Goal: Task Accomplishment & Management: Manage account settings

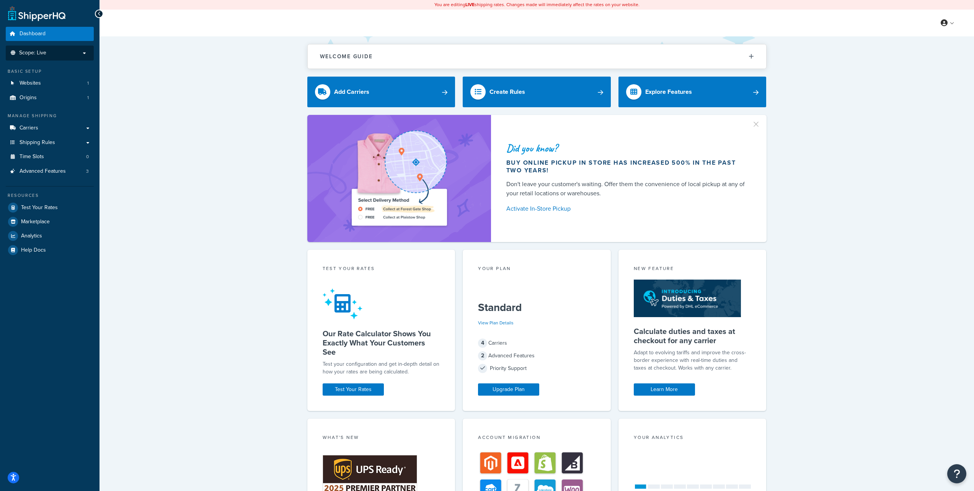
click at [66, 54] on p "Scope: Live" at bounding box center [49, 53] width 81 height 7
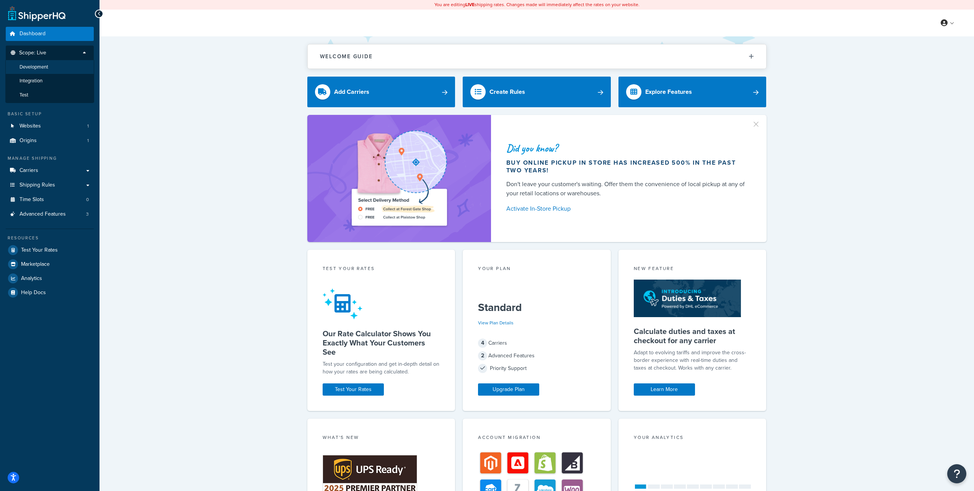
click at [57, 65] on li "Development" at bounding box center [49, 67] width 89 height 14
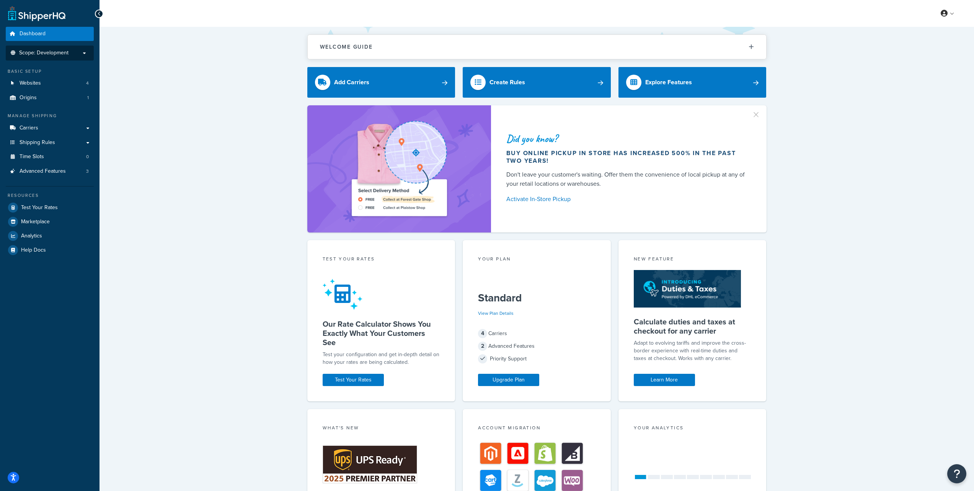
click at [71, 52] on p "Scope: Development" at bounding box center [49, 53] width 81 height 7
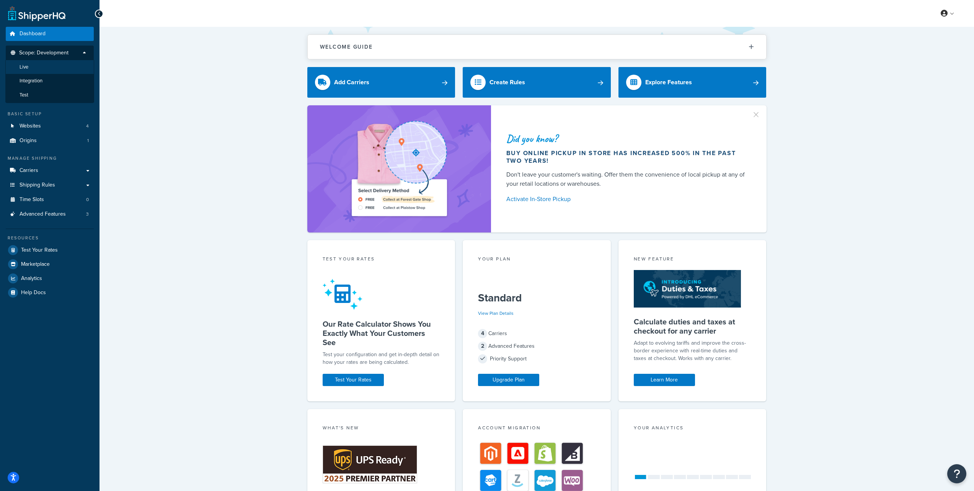
click at [56, 68] on li "Live" at bounding box center [49, 67] width 89 height 14
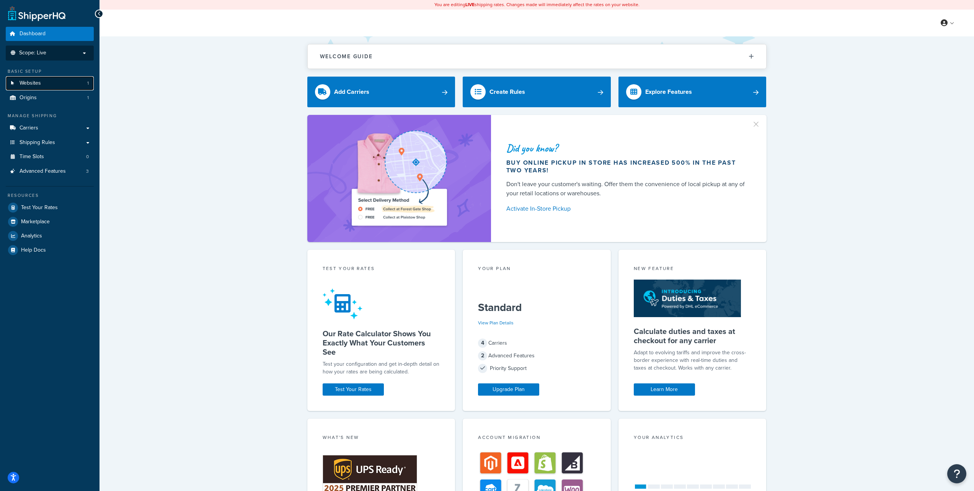
click at [62, 84] on link "Websites 1" at bounding box center [50, 83] width 88 height 14
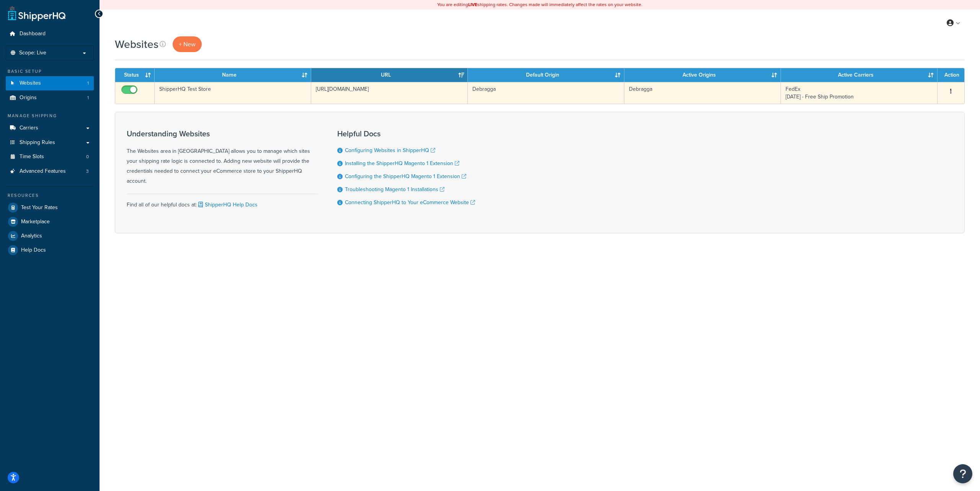
click at [951, 91] on icon "button" at bounding box center [951, 90] width 2 height 5
click at [915, 106] on link "Edit" at bounding box center [919, 107] width 60 height 16
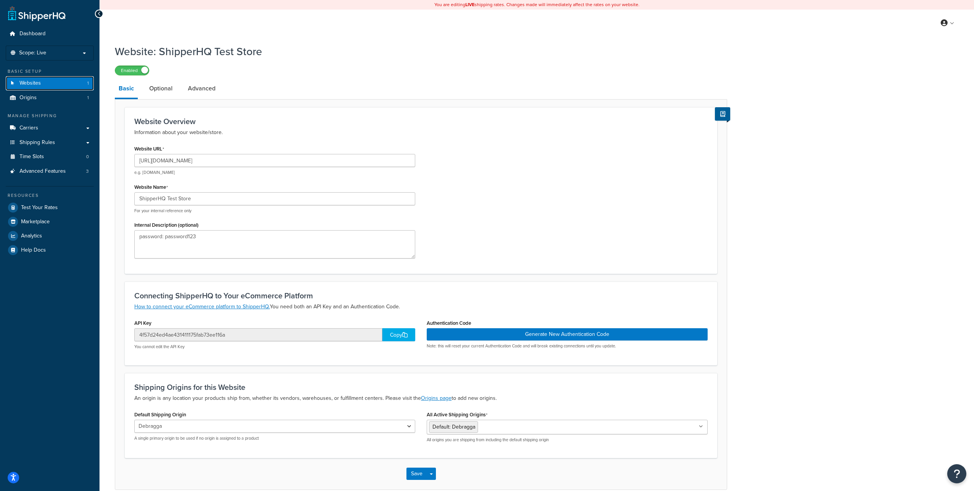
click at [47, 88] on link "Websites 1" at bounding box center [50, 83] width 88 height 14
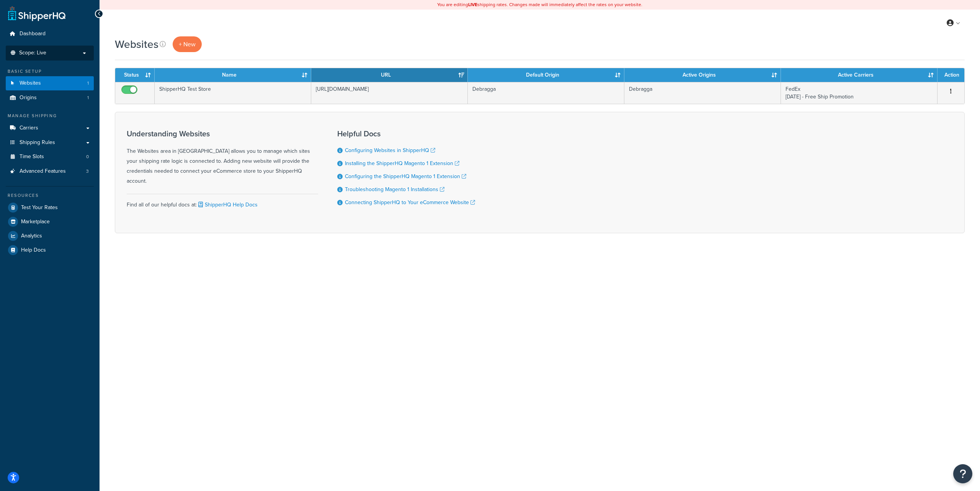
click at [50, 55] on p "Scope: Live" at bounding box center [49, 53] width 81 height 7
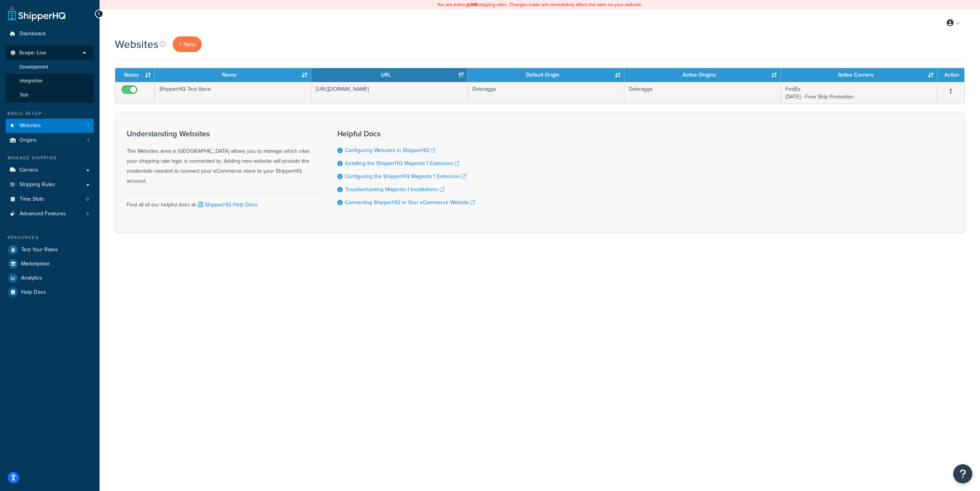
click at [48, 68] on span "Development" at bounding box center [34, 67] width 29 height 7
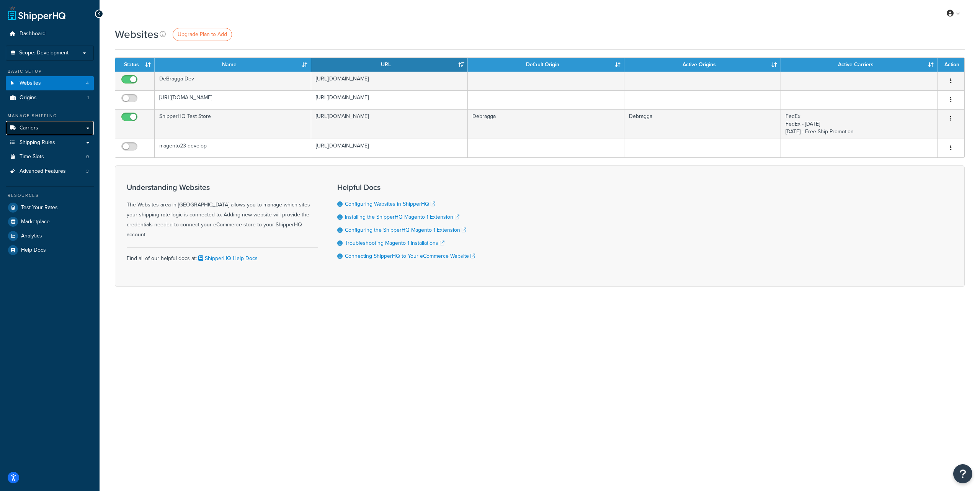
click at [65, 129] on link "Carriers" at bounding box center [50, 128] width 88 height 14
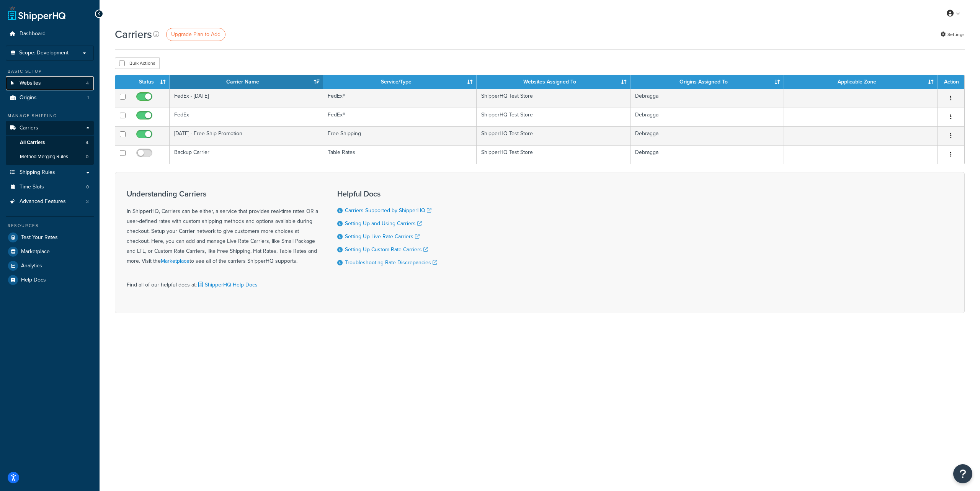
click at [51, 84] on link "Websites 4" at bounding box center [50, 83] width 88 height 14
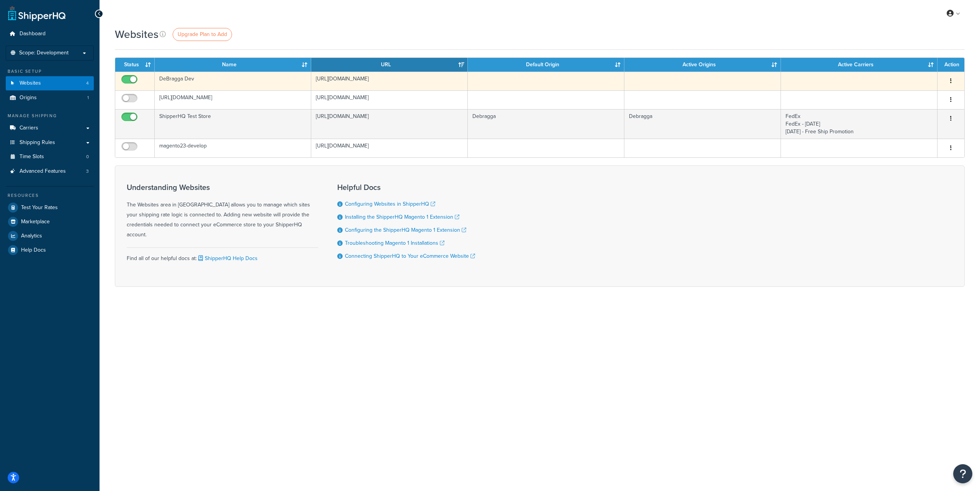
click at [952, 80] on button "button" at bounding box center [950, 81] width 11 height 12
click at [921, 93] on link "Edit" at bounding box center [919, 96] width 60 height 16
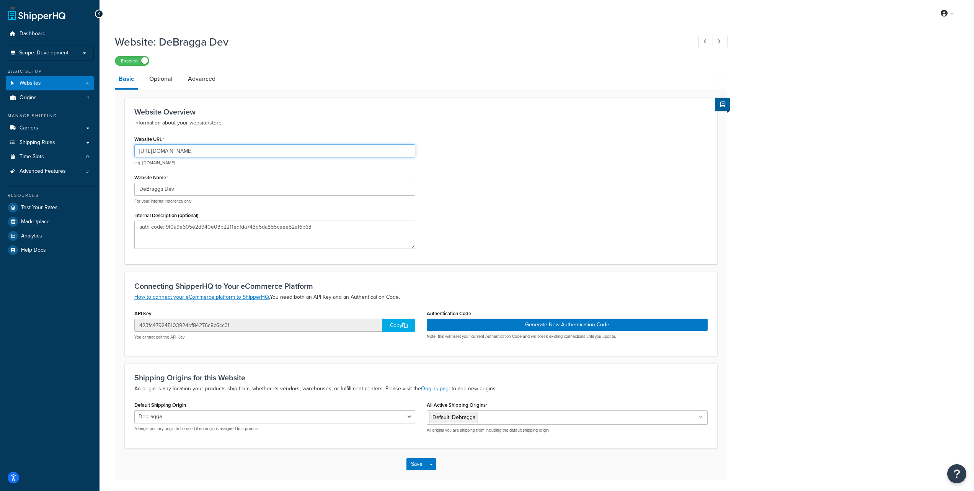
click at [265, 153] on input "https://debraggam2-dtran.dev.securedatatransit.com" at bounding box center [274, 150] width 281 height 13
paste input "/"
type input "https://debraggam2-dtran.dev.securedatatransit.com"
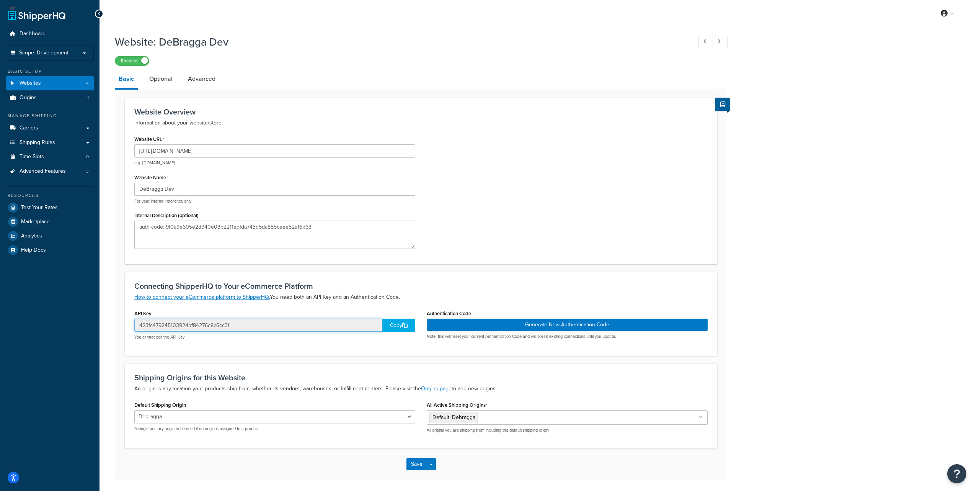
drag, startPoint x: 139, startPoint y: 326, endPoint x: 229, endPoint y: 326, distance: 89.5
click at [229, 326] on input "423fc479245103924bf84276c8c6cc3f" at bounding box center [258, 324] width 248 height 13
drag, startPoint x: 166, startPoint y: 228, endPoint x: 312, endPoint y: 228, distance: 146.2
click at [312, 228] on textarea "auth code: 9f0a9e605e2d940e03b2211edfda743d5da855ceee52a16b63" at bounding box center [274, 234] width 281 height 28
click at [116, 241] on form "Website Overview Information about your website/store. Website URL https://debr…" at bounding box center [420, 289] width 611 height 382
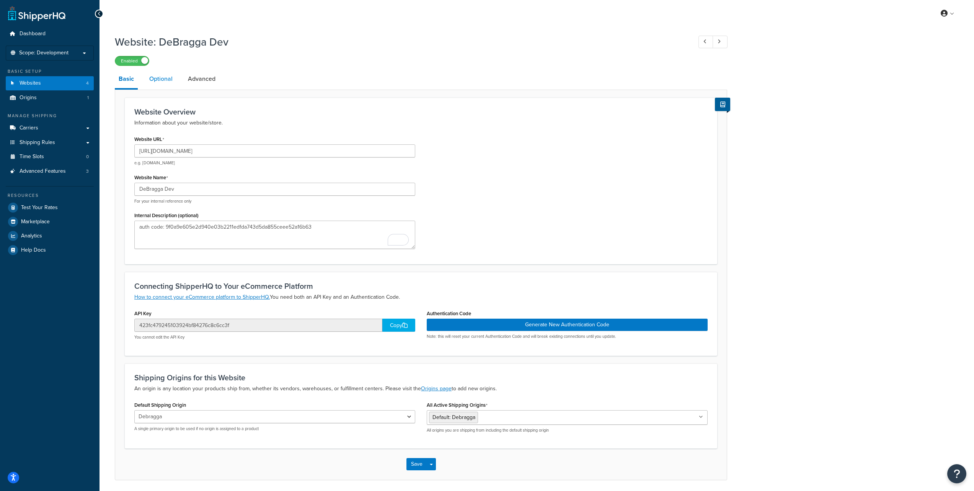
click at [156, 80] on link "Optional" at bounding box center [160, 79] width 31 height 18
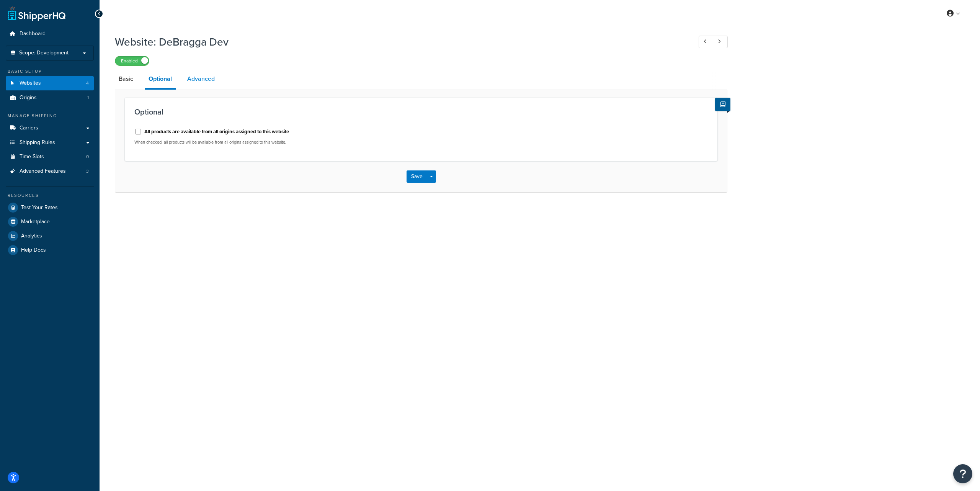
click at [195, 80] on link "Advanced" at bounding box center [200, 79] width 35 height 18
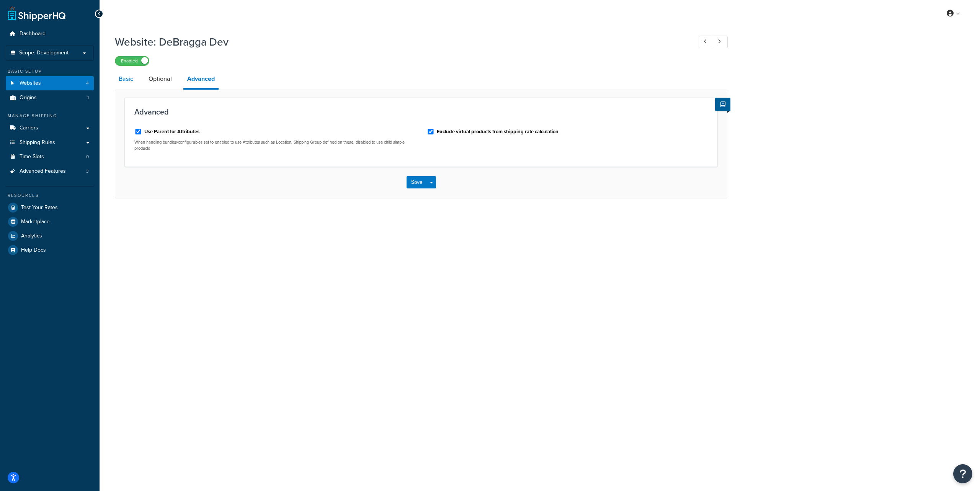
click at [120, 80] on link "Basic" at bounding box center [126, 79] width 22 height 18
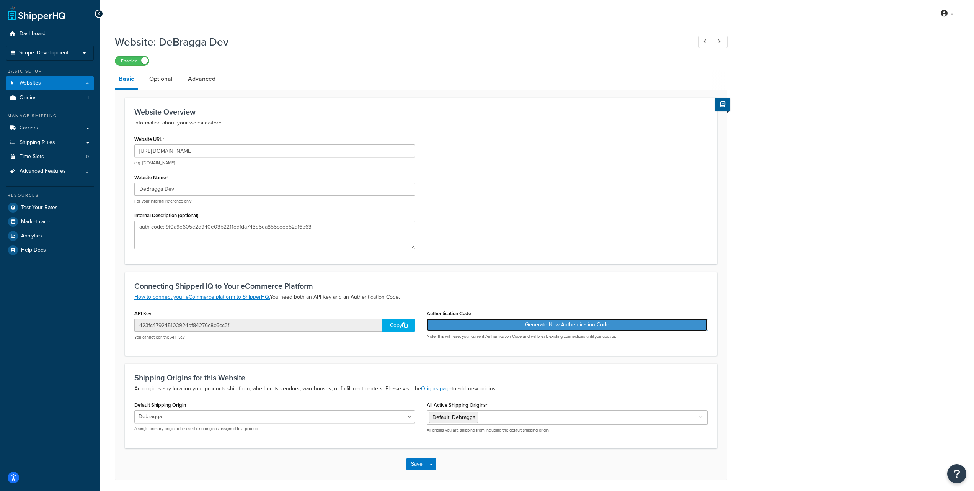
click at [543, 326] on button "Generate New Authentication Code" at bounding box center [567, 324] width 281 height 12
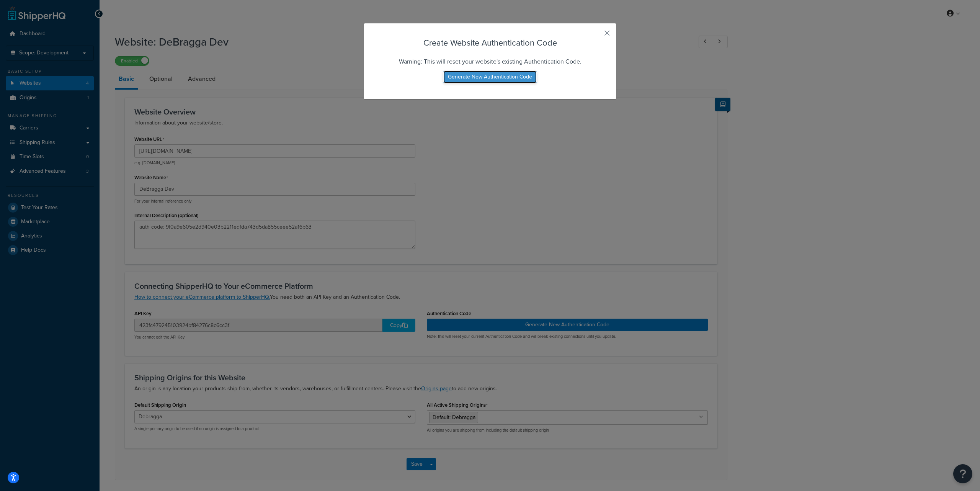
click at [489, 78] on button "Generate New Authentication Code" at bounding box center [489, 77] width 93 height 12
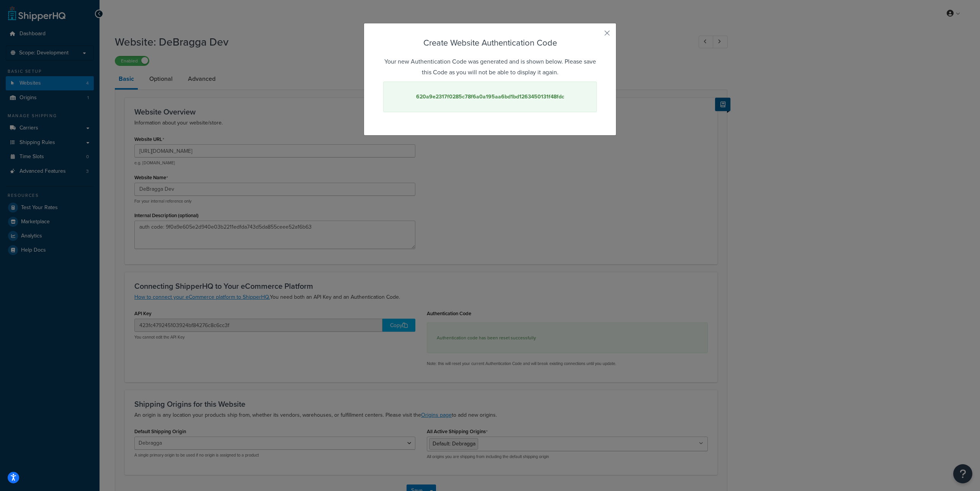
click at [464, 98] on strong "620a9e2317f0285c78f6a0a195aa6bd1bd1263450131f48fdc" at bounding box center [490, 97] width 148 height 8
copy strong "620a9e2317f0285c78f6a0a195aa6bd1bd1263450131f48fdc"
click at [527, 98] on strong "620a9e2317f0285c78f6a0a195aa6bd1bd1263450131f48fdc" at bounding box center [490, 97] width 148 height 8
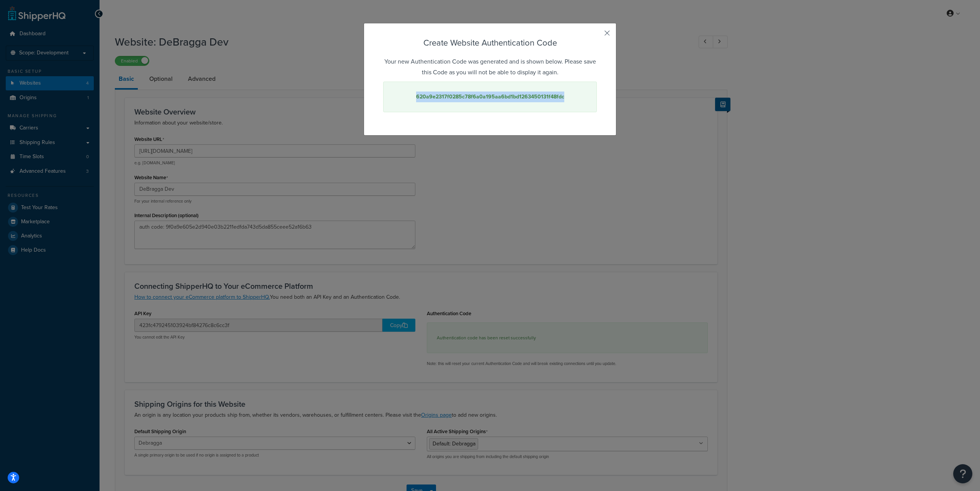
click at [597, 35] on button "button" at bounding box center [596, 36] width 2 height 2
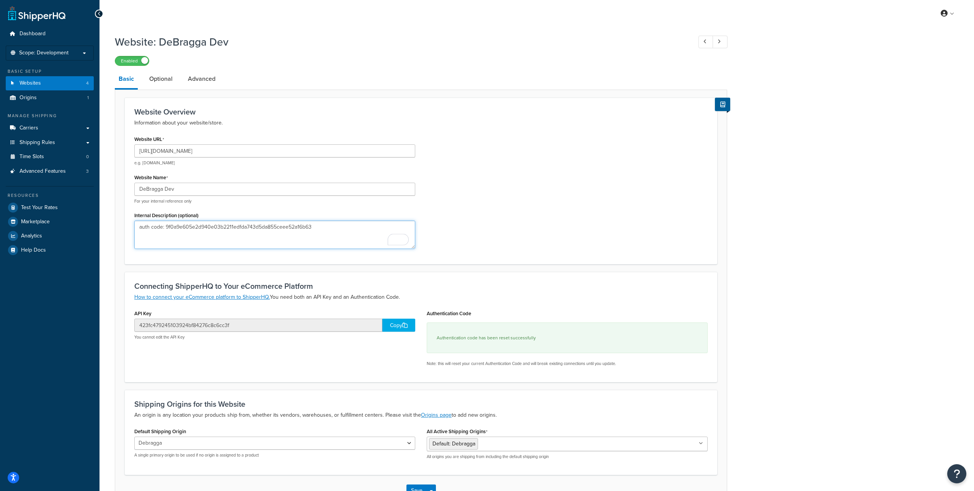
drag, startPoint x: 325, startPoint y: 227, endPoint x: 166, endPoint y: 230, distance: 159.2
click at [166, 230] on textarea "auth code: 9f0a9e605e2d940e03b2211edfda743d5da855ceee52a16b63" at bounding box center [274, 234] width 281 height 28
paste textarea "620a9e2317f0285c78f6a0a195aa6bd1bd1263450131f48fdc"
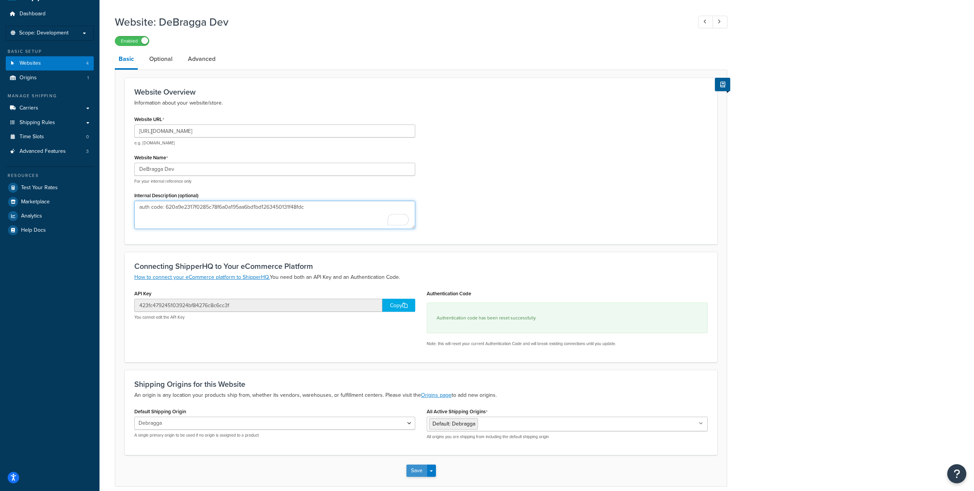
type textarea "auth code: 620a9e2317f0285c78f6a0a195aa6bd1bd1263450131f48fdc"
click at [412, 471] on button "Save" at bounding box center [416, 470] width 21 height 12
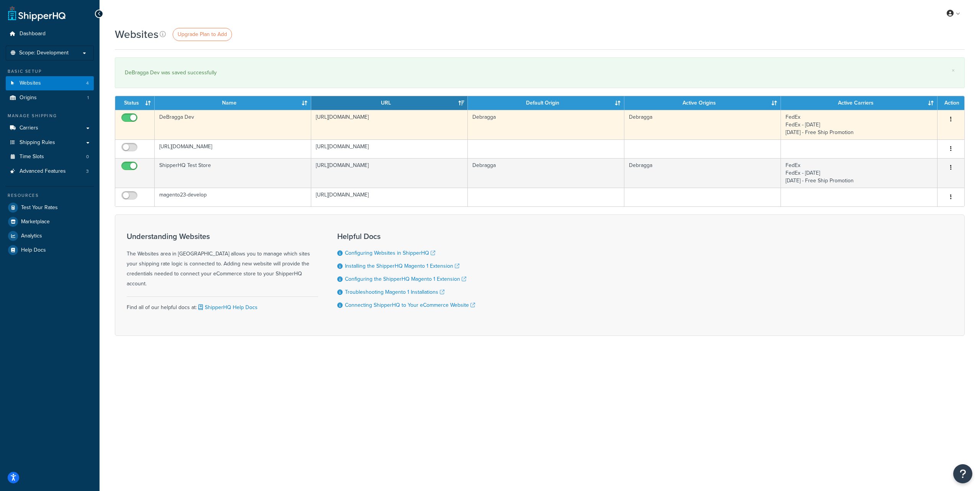
click at [951, 118] on button "button" at bounding box center [950, 119] width 11 height 12
click at [923, 131] on link "Edit" at bounding box center [919, 135] width 60 height 16
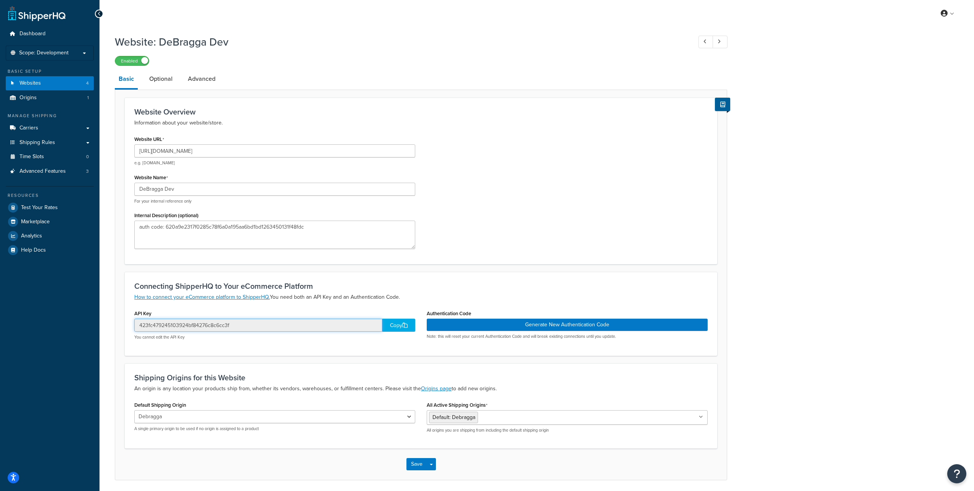
drag, startPoint x: 140, startPoint y: 326, endPoint x: 229, endPoint y: 328, distance: 88.8
click at [229, 328] on input "423fc479245103924bf84276c8c6cc3f" at bounding box center [258, 324] width 248 height 13
click at [847, 170] on div "Website: DeBragga Dev Enabled Basic Optional Advanced Website Overview Informat…" at bounding box center [536, 265] width 874 height 468
click at [50, 127] on link "Carriers" at bounding box center [50, 128] width 88 height 14
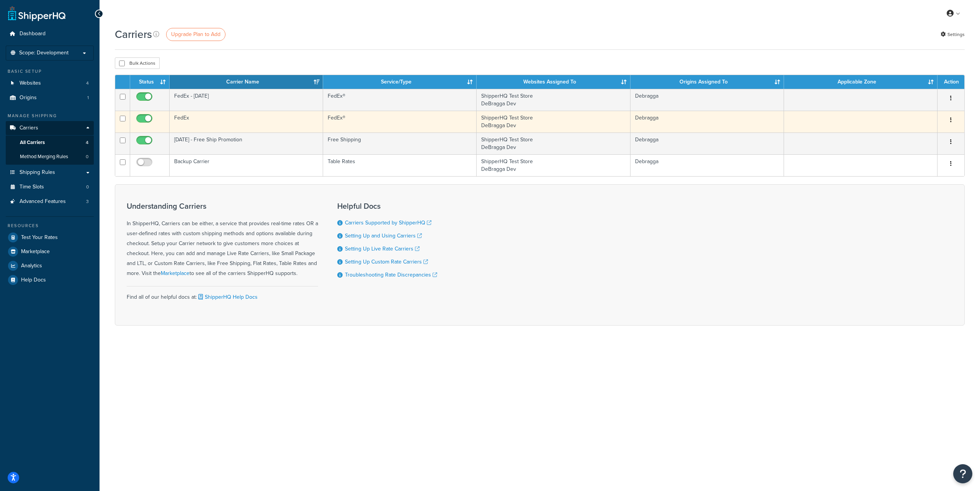
click at [950, 121] on icon "button" at bounding box center [951, 119] width 2 height 5
click at [924, 134] on link "Edit" at bounding box center [919, 136] width 60 height 16
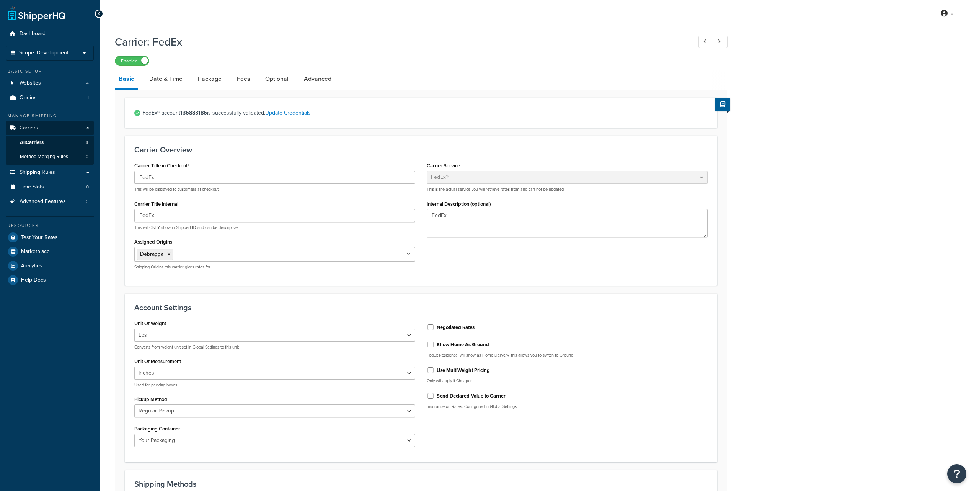
select select "fedEx"
select select "REGULAR_PICKUP"
select select "YOUR_PACKAGING"
click at [51, 143] on link "All Carriers 4" at bounding box center [50, 142] width 88 height 14
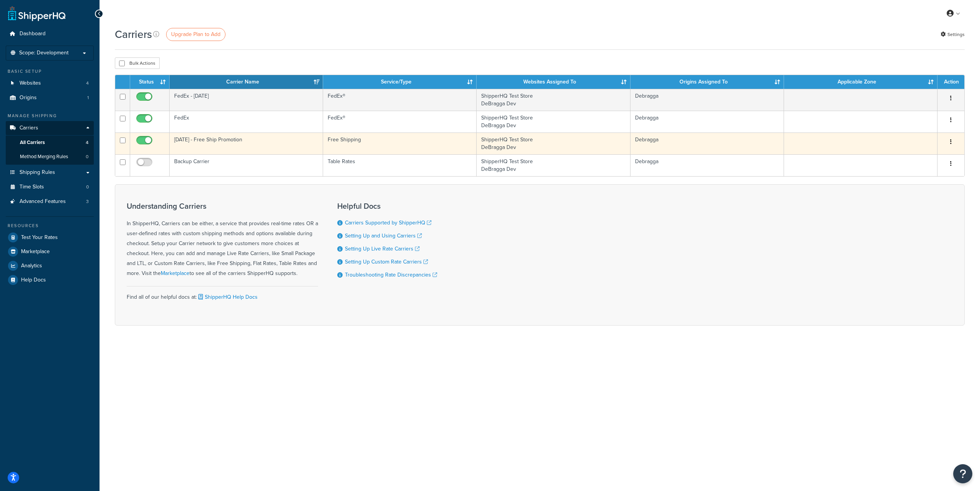
click at [952, 141] on button "button" at bounding box center [950, 142] width 11 height 12
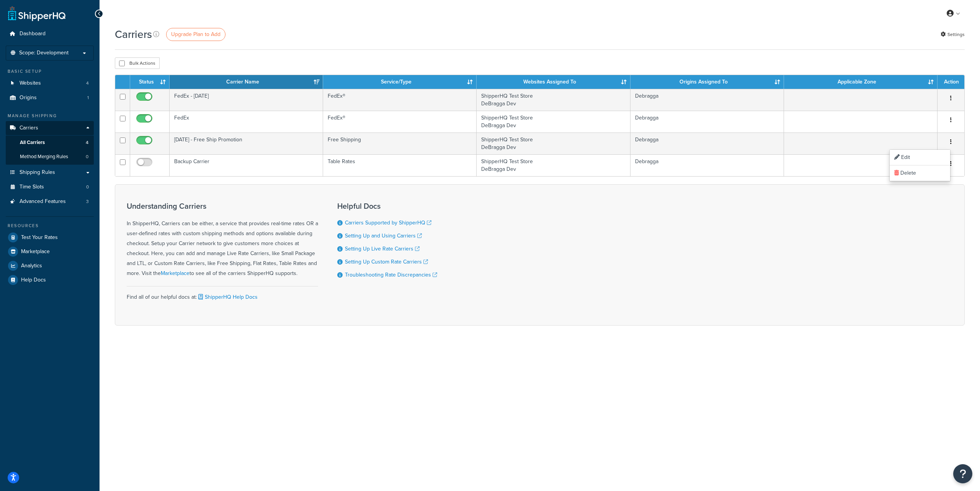
click at [737, 250] on div "Understanding Carriers In ShipperHQ, Carriers can be either, a service that pro…" at bounding box center [539, 254] width 849 height 141
click at [45, 171] on span "Shipping Rules" at bounding box center [38, 172] width 36 height 7
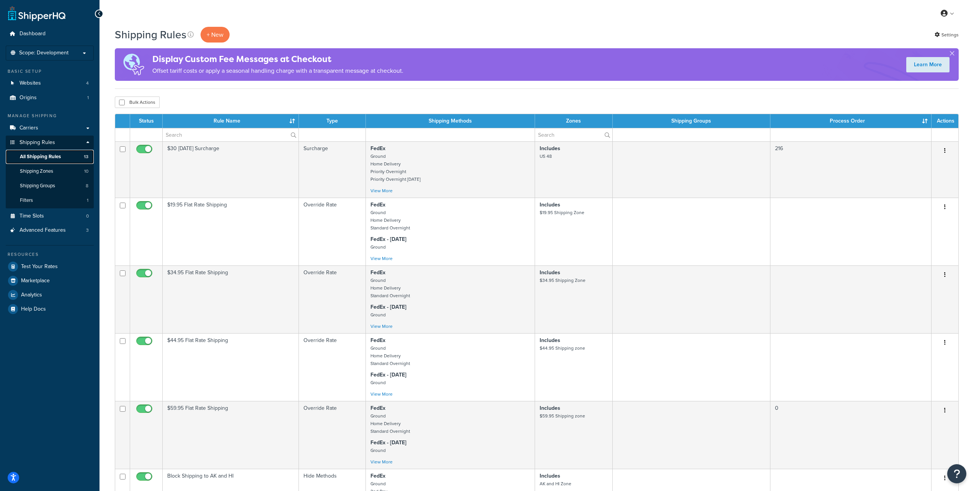
click at [54, 159] on span "All Shipping Rules" at bounding box center [40, 156] width 41 height 7
click at [54, 156] on span "All Shipping Rules" at bounding box center [40, 156] width 41 height 7
click at [51, 171] on span "Shipping Zones" at bounding box center [36, 171] width 33 height 7
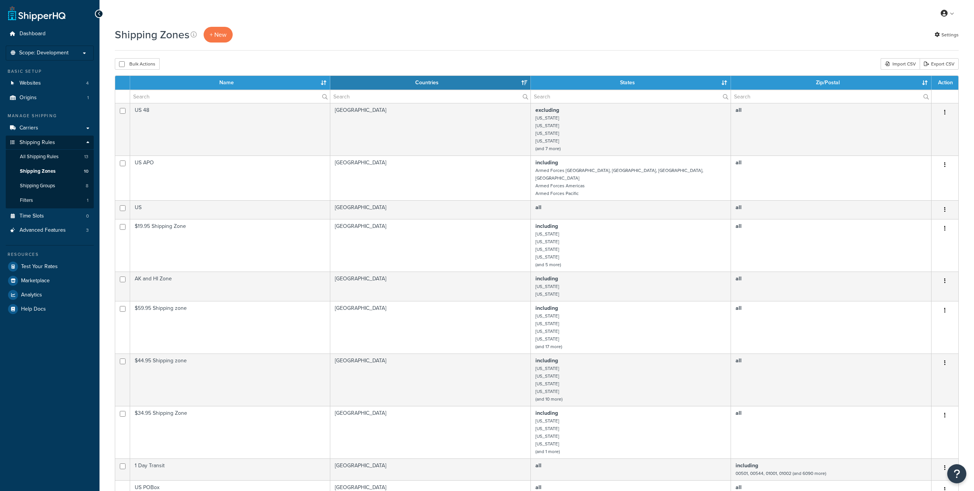
select select "15"
click at [55, 188] on span "Shipping Groups" at bounding box center [37, 186] width 35 height 7
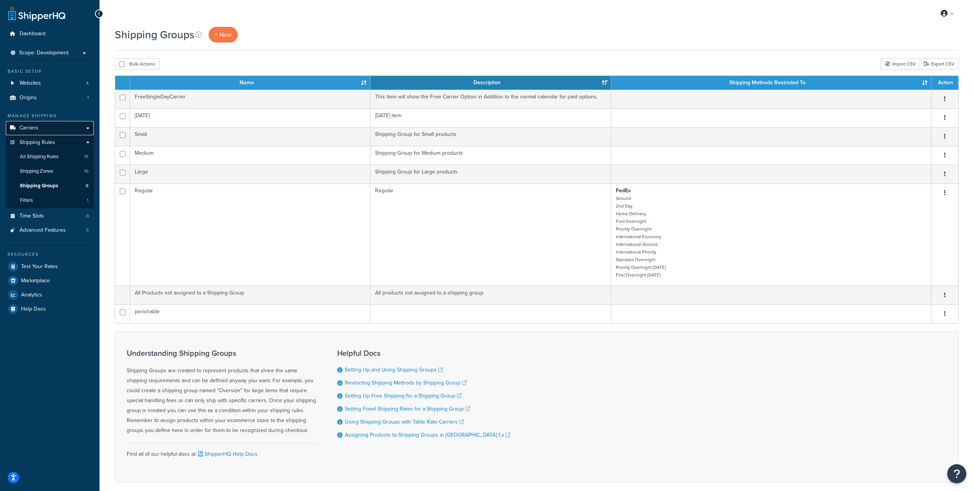
click at [43, 127] on link "Carriers" at bounding box center [50, 128] width 88 height 14
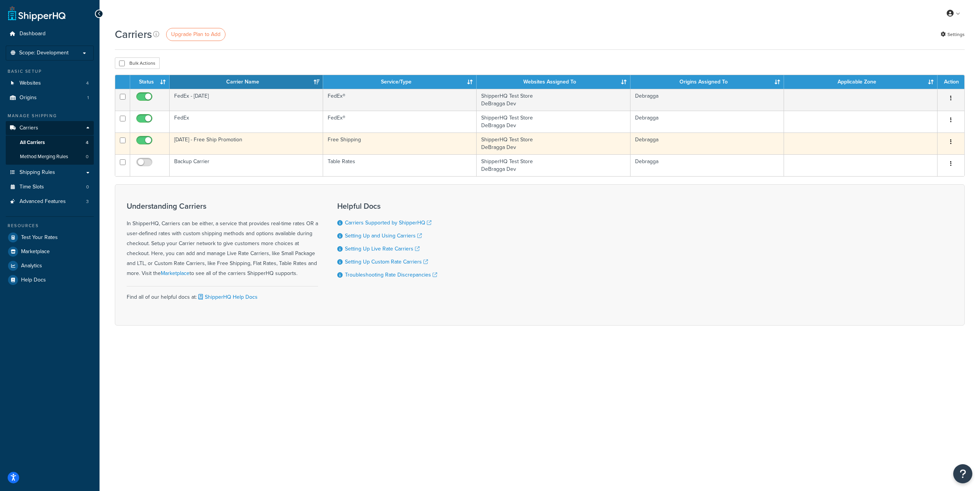
click at [951, 141] on icon "button" at bounding box center [951, 141] width 2 height 5
click at [912, 173] on link "Delete" at bounding box center [919, 173] width 60 height 16
click at [905, 174] on link "Delete" at bounding box center [919, 173] width 60 height 16
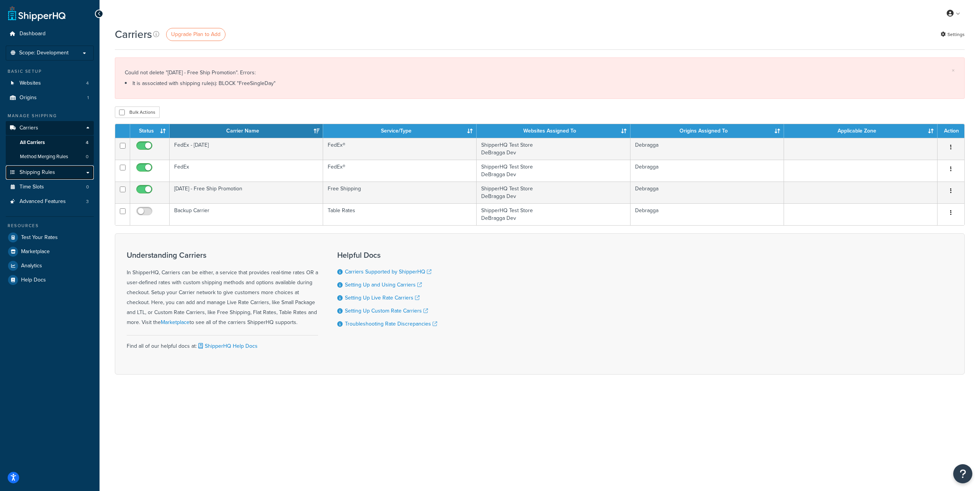
click at [50, 173] on span "Shipping Rules" at bounding box center [38, 172] width 36 height 7
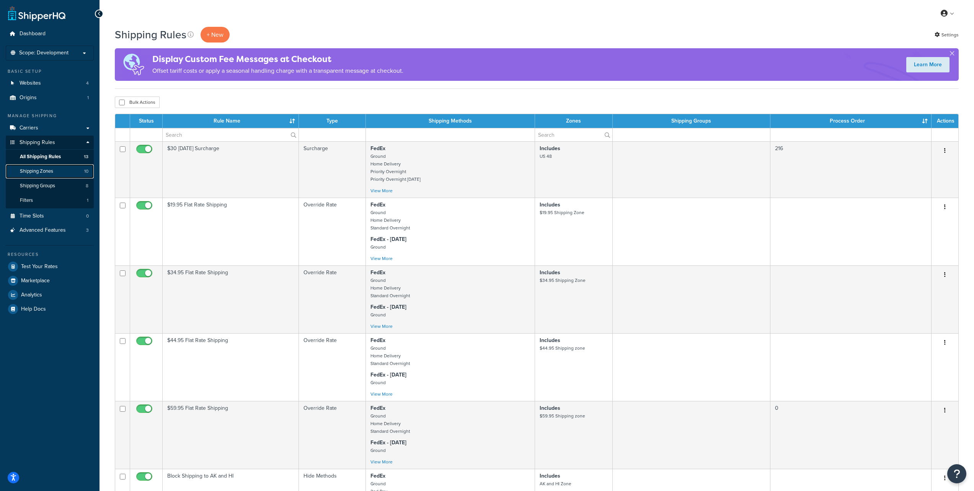
click at [41, 171] on span "Shipping Zones" at bounding box center [36, 171] width 33 height 7
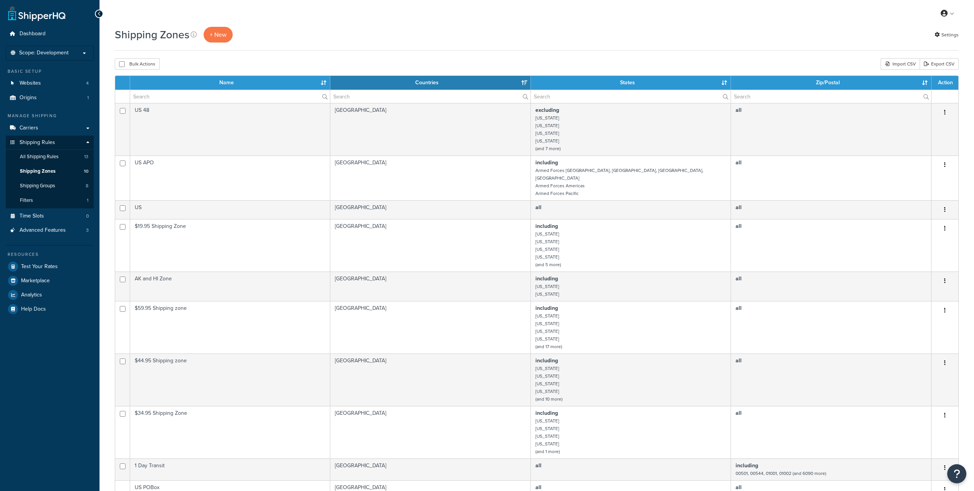
select select "15"
click at [45, 186] on span "Shipping Groups" at bounding box center [37, 186] width 35 height 7
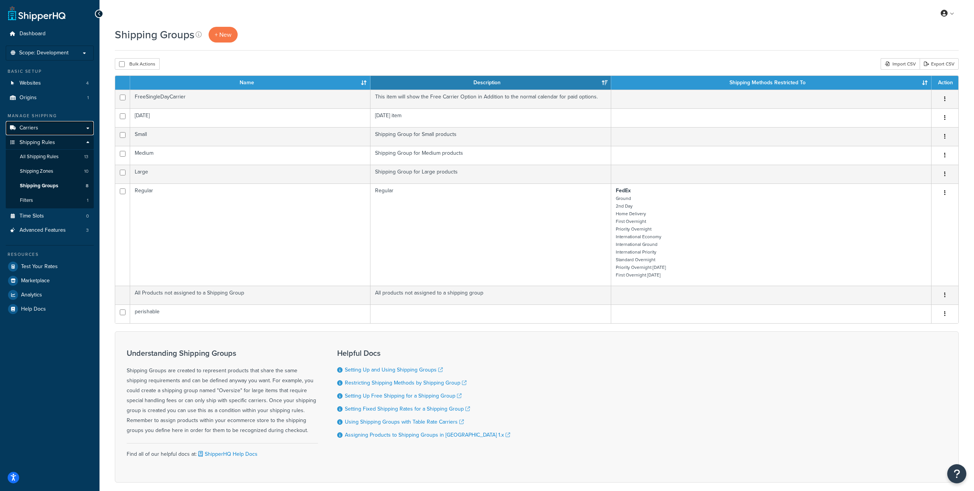
click at [50, 128] on link "Carriers" at bounding box center [50, 128] width 88 height 14
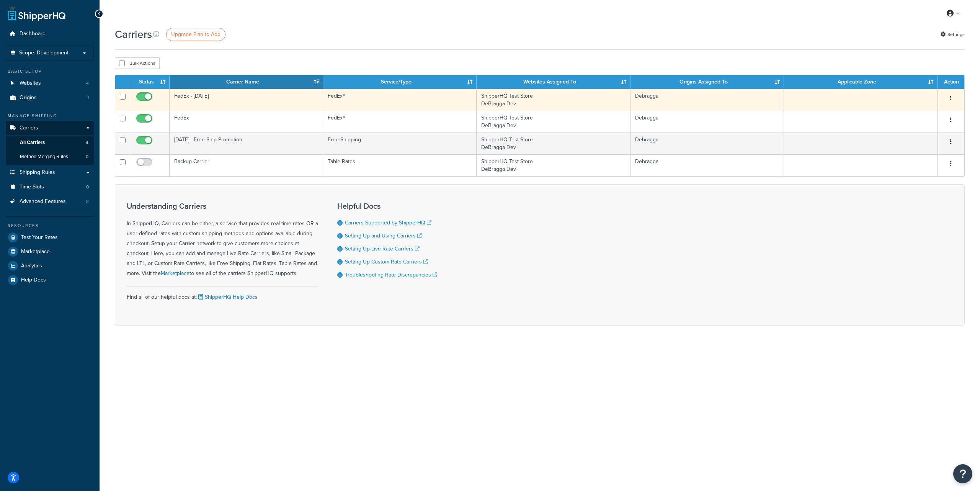
click at [950, 98] on icon "button" at bounding box center [951, 97] width 2 height 5
click at [926, 109] on link "Edit" at bounding box center [919, 114] width 60 height 16
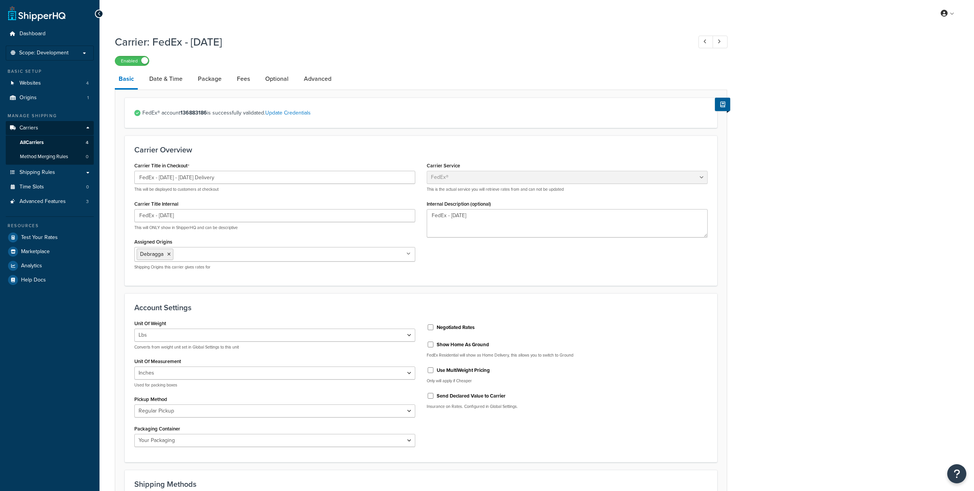
select select "fedEx"
select select "REGULAR_PICKUP"
select select "YOUR_PACKAGING"
click at [161, 81] on link "Date & Time" at bounding box center [165, 79] width 41 height 18
select select "yMd"
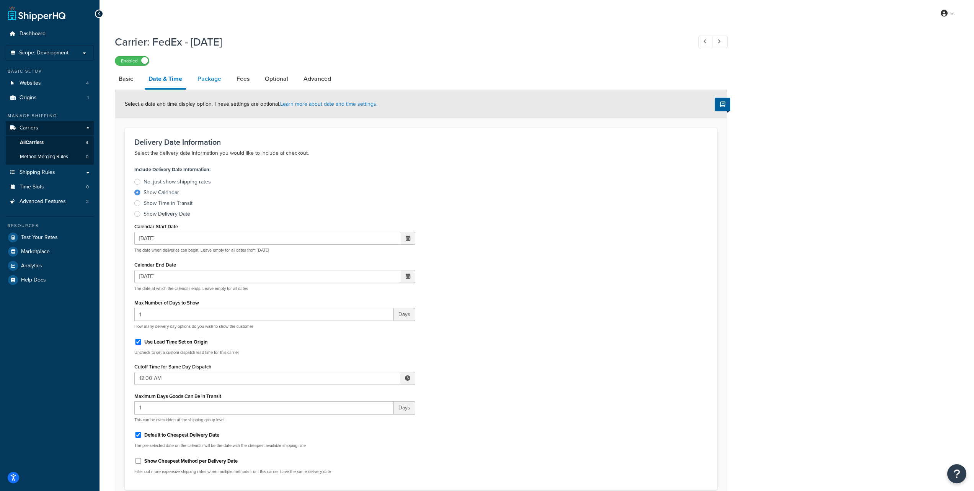
click at [209, 78] on link "Package" at bounding box center [209, 79] width 31 height 18
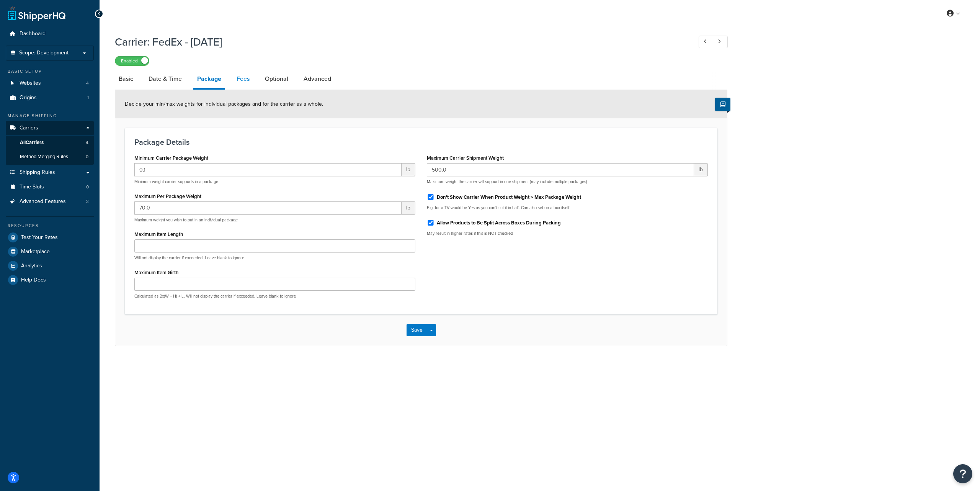
click at [244, 82] on link "Fees" at bounding box center [243, 79] width 21 height 18
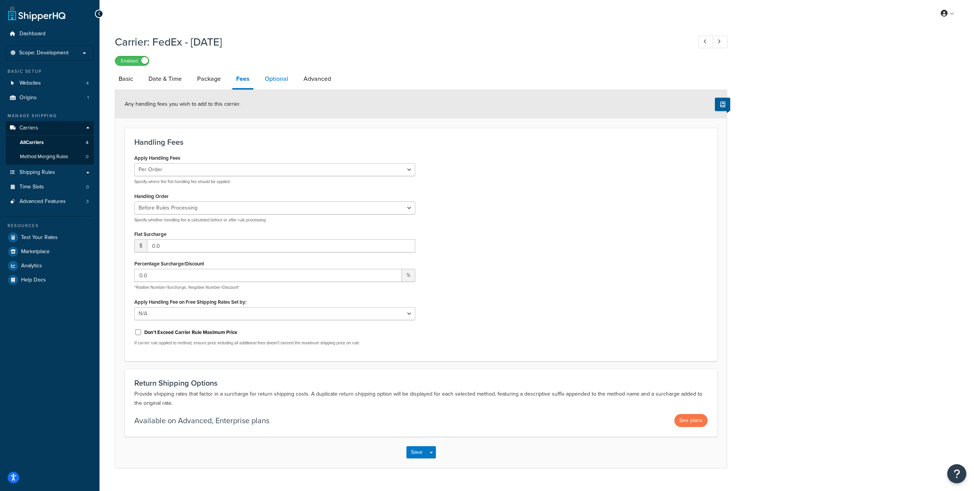
click at [265, 80] on link "Optional" at bounding box center [276, 79] width 31 height 18
select select "business"
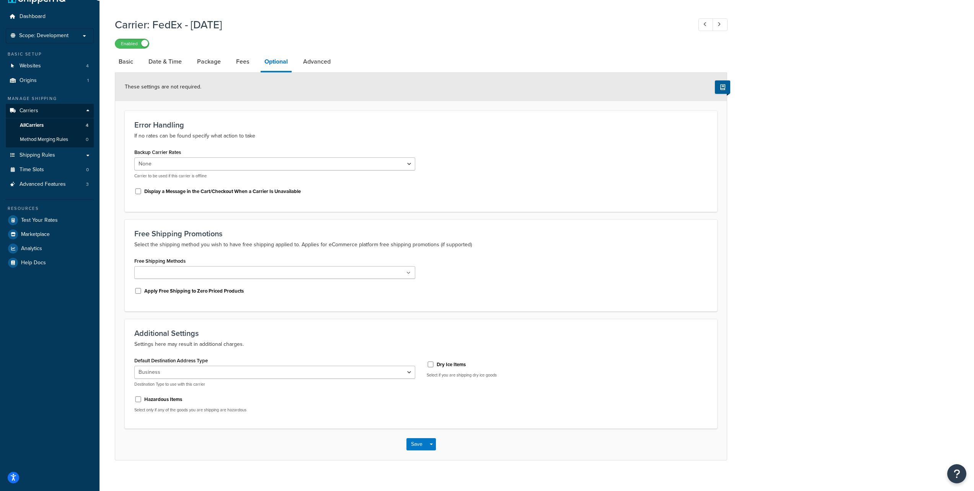
scroll to position [8, 0]
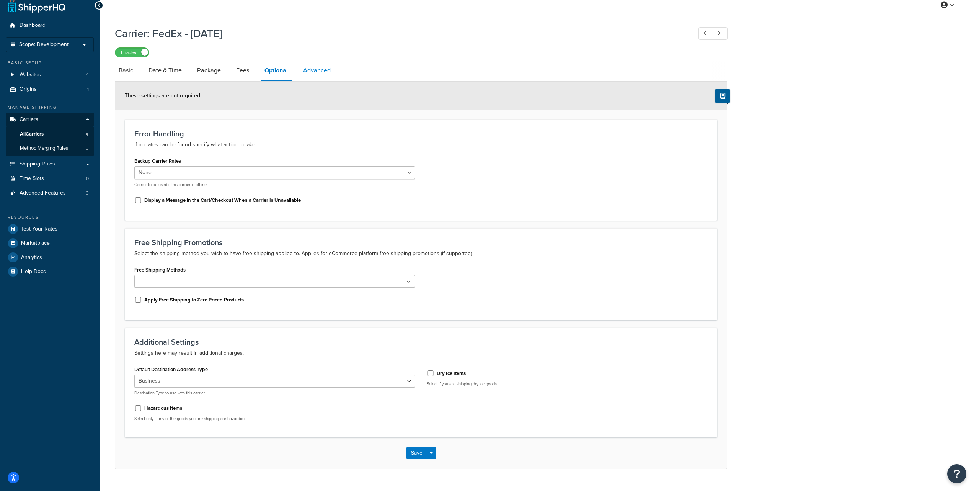
click at [314, 69] on link "Advanced" at bounding box center [316, 70] width 35 height 18
select select "false"
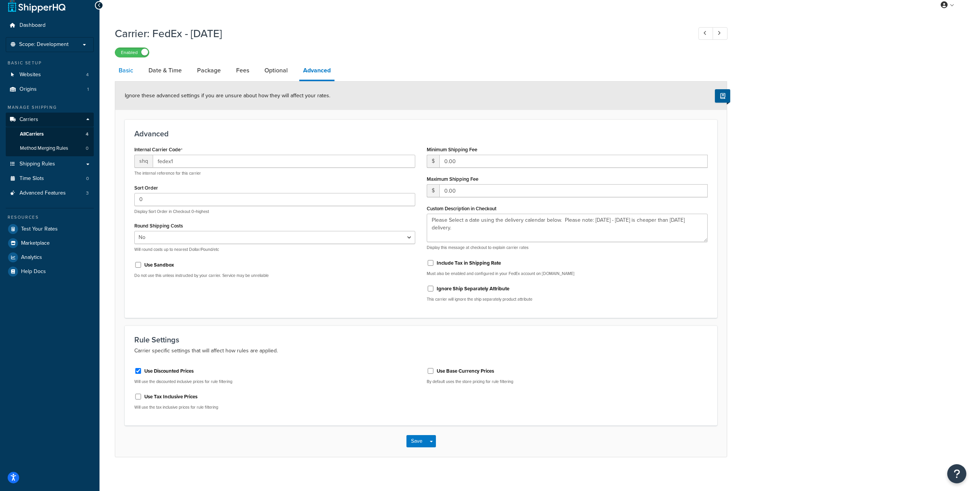
click at [127, 71] on link "Basic" at bounding box center [126, 70] width 22 height 18
select select "fedEx"
select select "REGULAR_PICKUP"
select select "YOUR_PACKAGING"
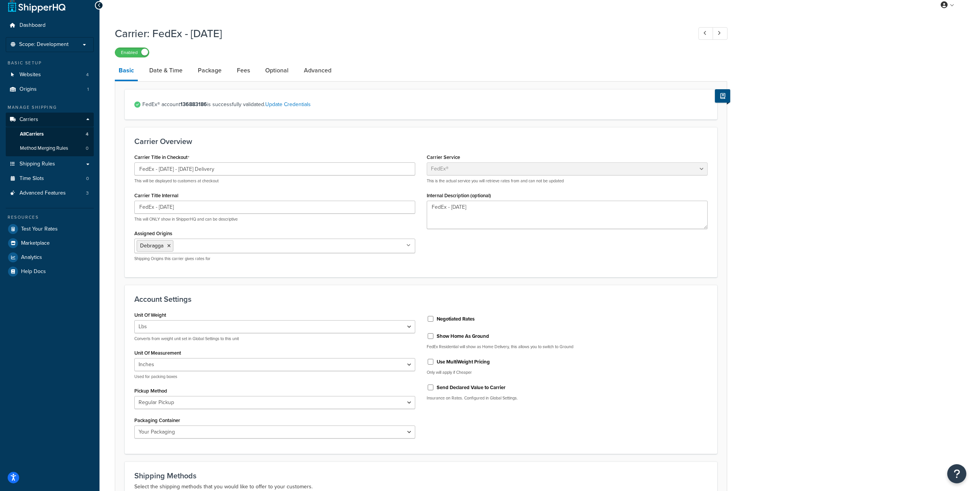
click at [722, 97] on icon at bounding box center [722, 96] width 5 height 6
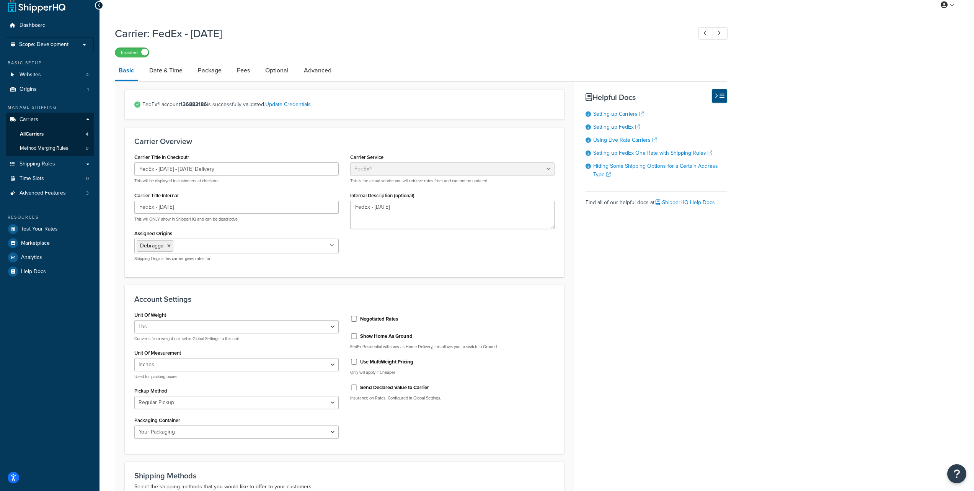
click at [722, 97] on icon at bounding box center [721, 96] width 5 height 6
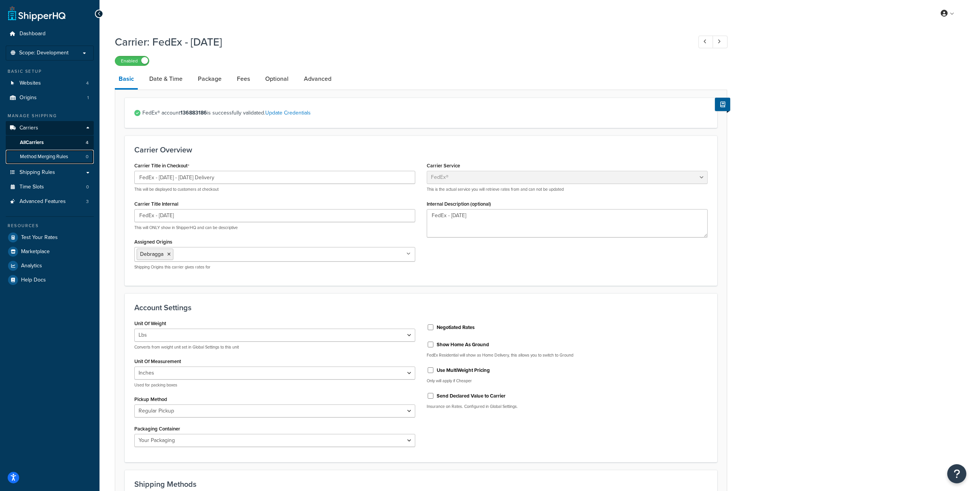
click at [40, 153] on span "Method Merging Rules" at bounding box center [44, 156] width 48 height 7
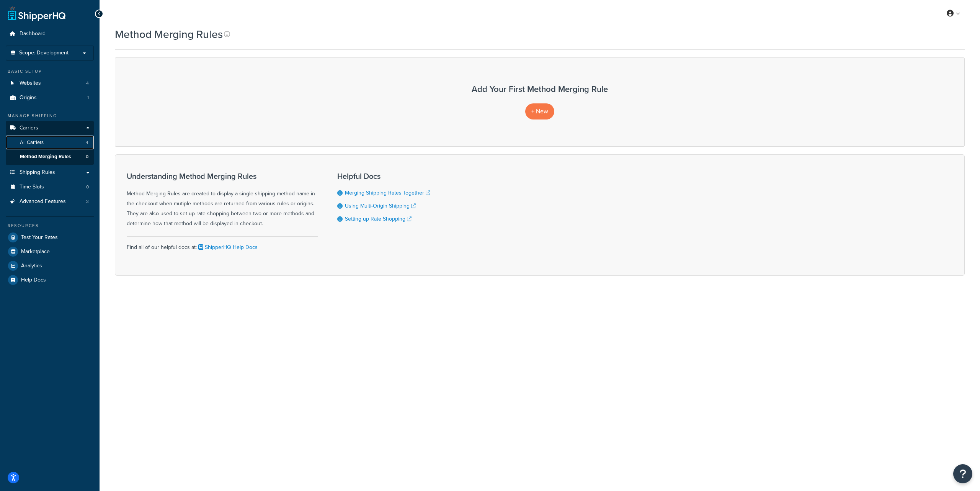
click at [32, 141] on span "All Carriers" at bounding box center [32, 142] width 24 height 7
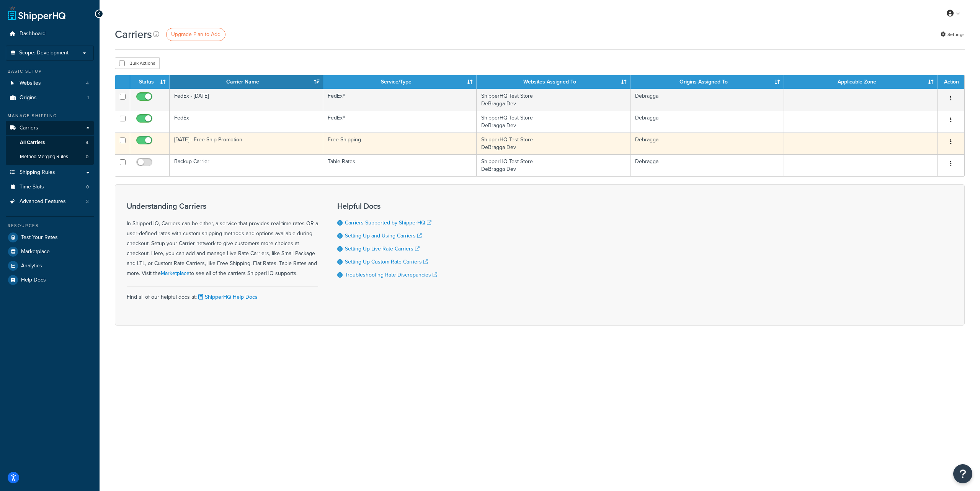
click at [950, 142] on icon "button" at bounding box center [951, 141] width 2 height 5
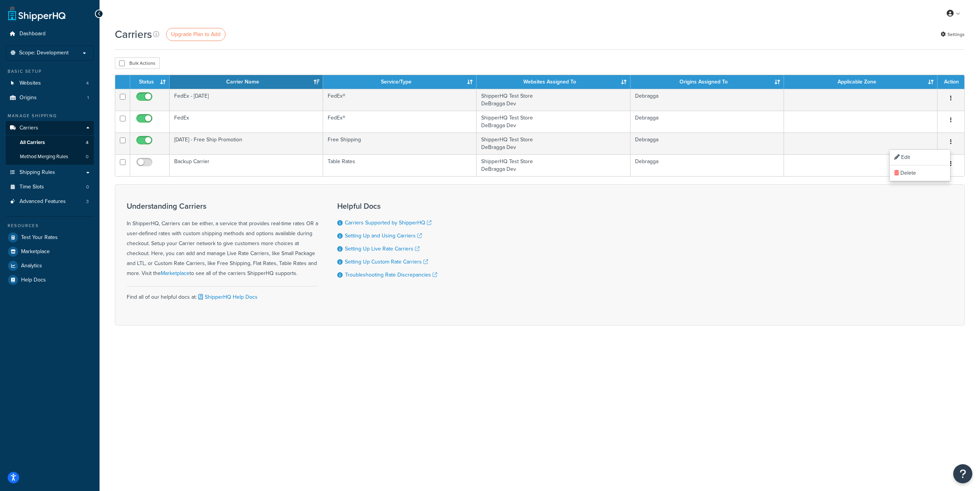
click at [818, 202] on div "Understanding Carriers In ShipperHQ, Carriers can be either, a service that pro…" at bounding box center [539, 254] width 849 height 141
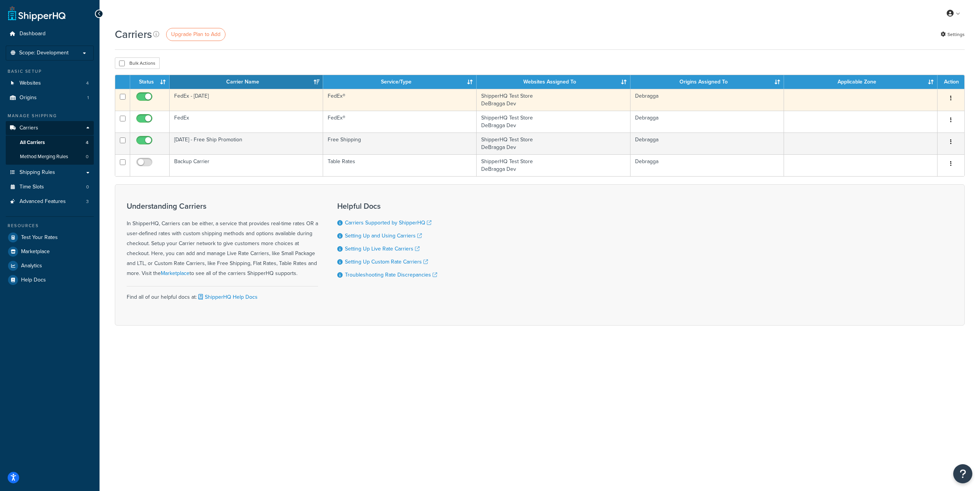
click at [950, 99] on icon "button" at bounding box center [951, 97] width 2 height 5
click at [911, 129] on link "Delete" at bounding box center [919, 130] width 60 height 16
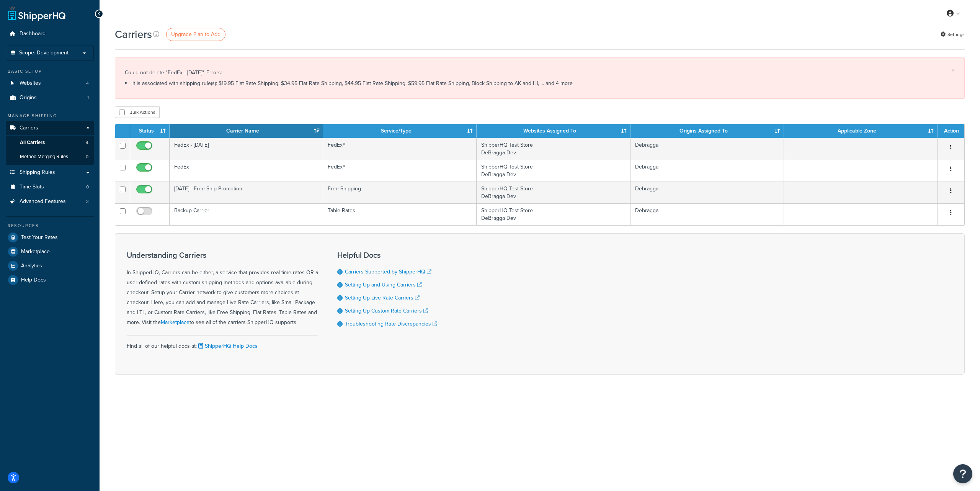
click at [546, 84] on li "It is associated with shipping rule(s): $19.95 Flat Rate Shipping, $34.95 Flat …" at bounding box center [540, 83] width 830 height 11
drag, startPoint x: 142, startPoint y: 85, endPoint x: 220, endPoint y: 84, distance: 77.3
click at [220, 84] on li "It is associated with shipping rule(s): $19.95 Flat Rate Shipping, $34.95 Flat …" at bounding box center [540, 83] width 830 height 11
drag, startPoint x: 327, startPoint y: 82, endPoint x: 463, endPoint y: 83, distance: 135.8
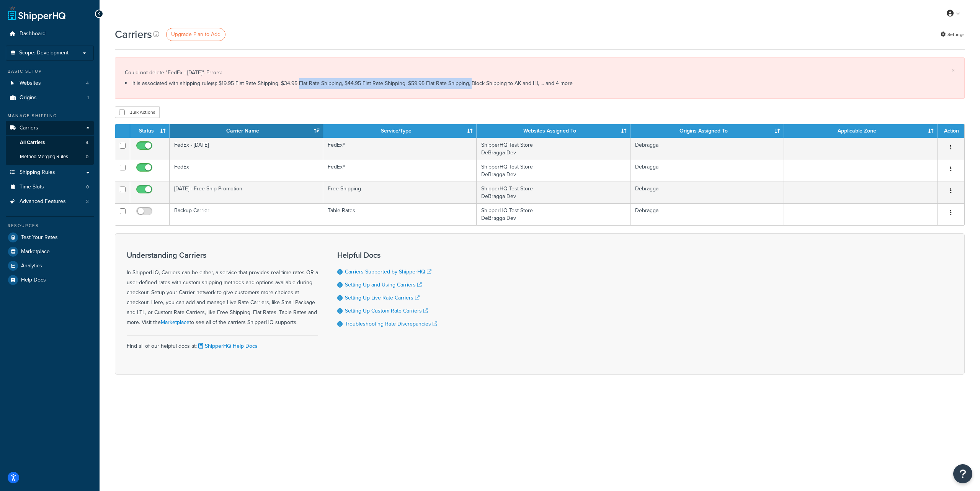
click at [463, 83] on li "It is associated with shipping rule(s): $19.95 Flat Rate Shipping, $34.95 Flat …" at bounding box center [540, 83] width 830 height 11
click at [480, 81] on li "It is associated with shipping rule(s): $19.95 Flat Rate Shipping, $34.95 Flat …" at bounding box center [540, 83] width 830 height 11
click at [42, 174] on span "Shipping Rules" at bounding box center [38, 172] width 36 height 7
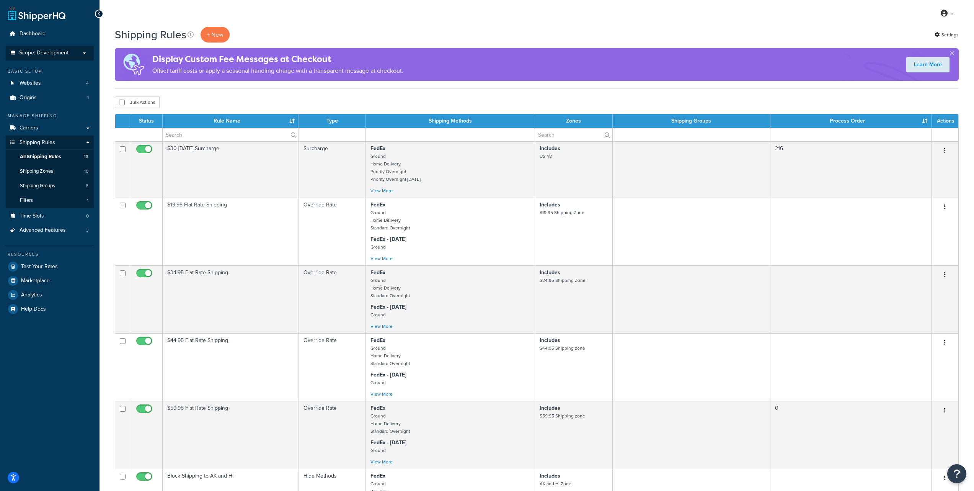
click at [87, 54] on p "Scope: Development" at bounding box center [49, 53] width 81 height 7
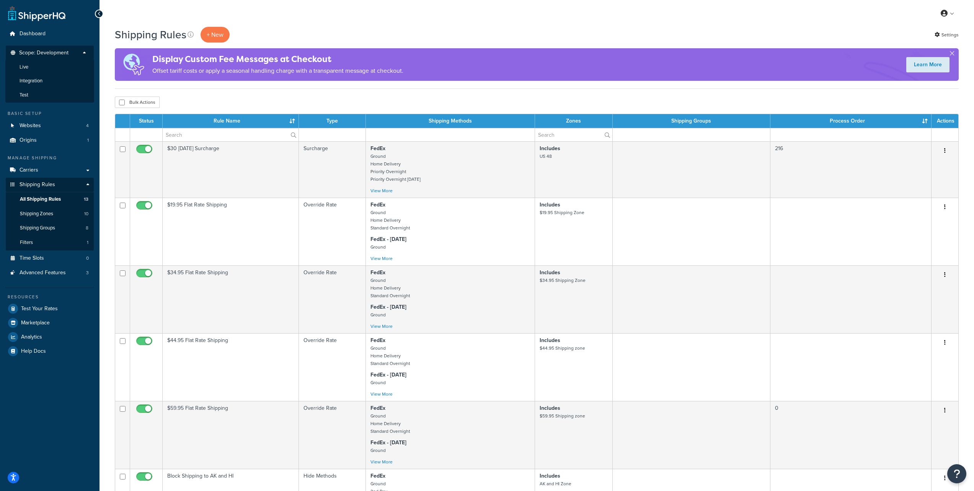
click at [246, 1] on div "My Profile Billing Global Settings Contact Us Logout" at bounding box center [536, 13] width 874 height 27
click at [86, 51] on p "Scope: Development" at bounding box center [49, 55] width 81 height 10
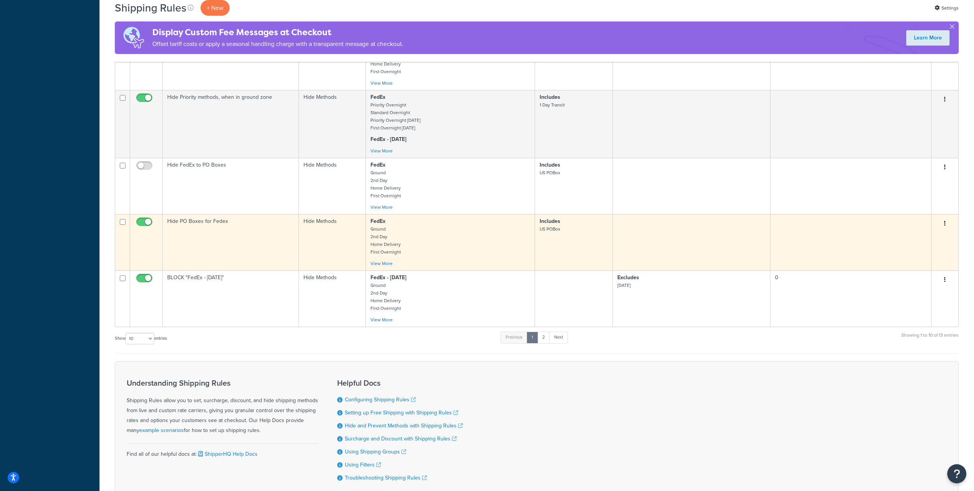
scroll to position [428, 0]
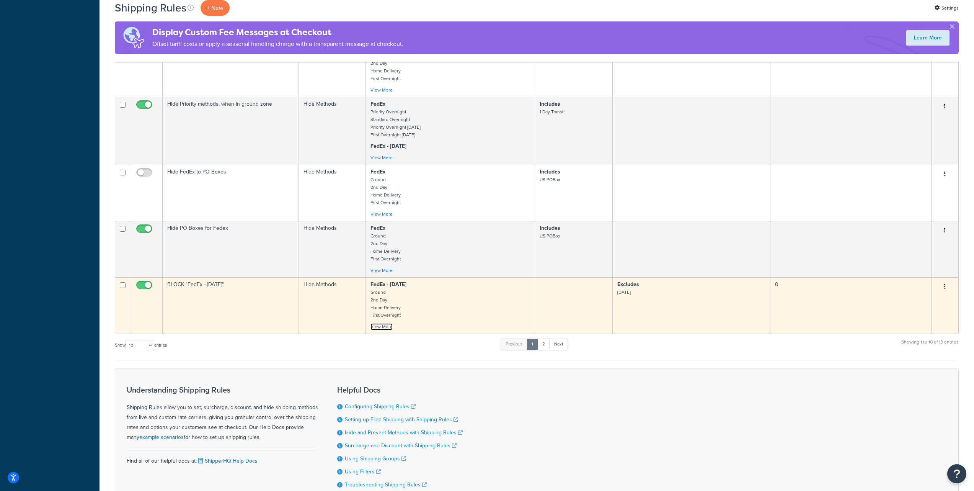
click at [385, 327] on link "View More" at bounding box center [381, 326] width 22 height 7
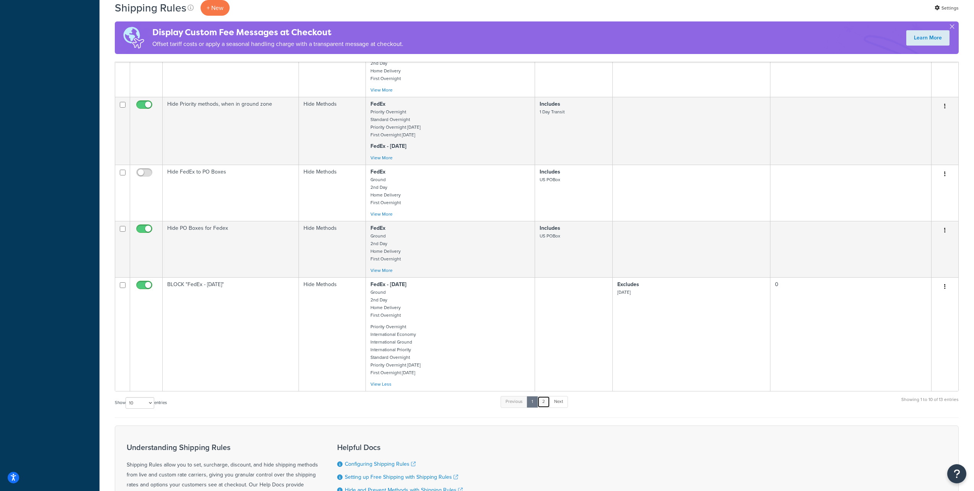
click at [545, 401] on link "2" at bounding box center [543, 401] width 13 height 11
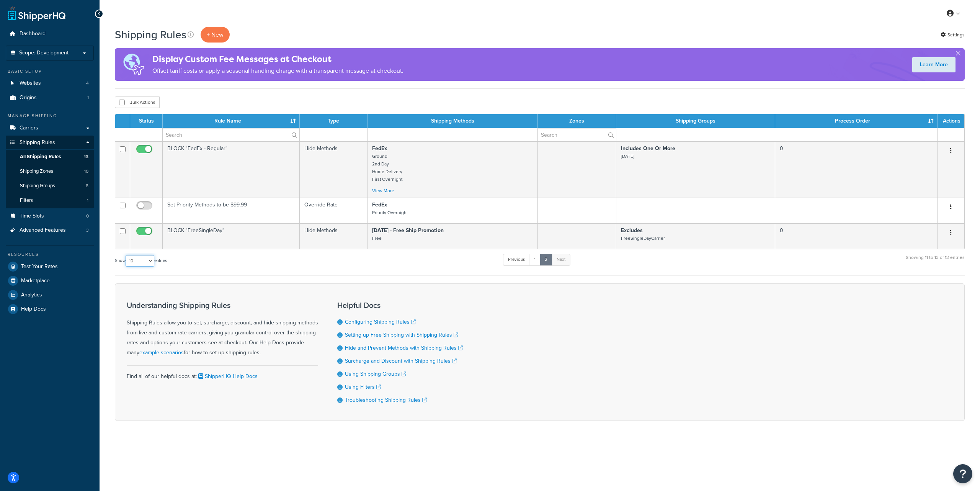
click at [145, 260] on select "10 15 25 50 100 1000" at bounding box center [140, 260] width 29 height 11
select select "15"
click at [126, 255] on select "10 15 25 50 100 1000" at bounding box center [140, 260] width 29 height 11
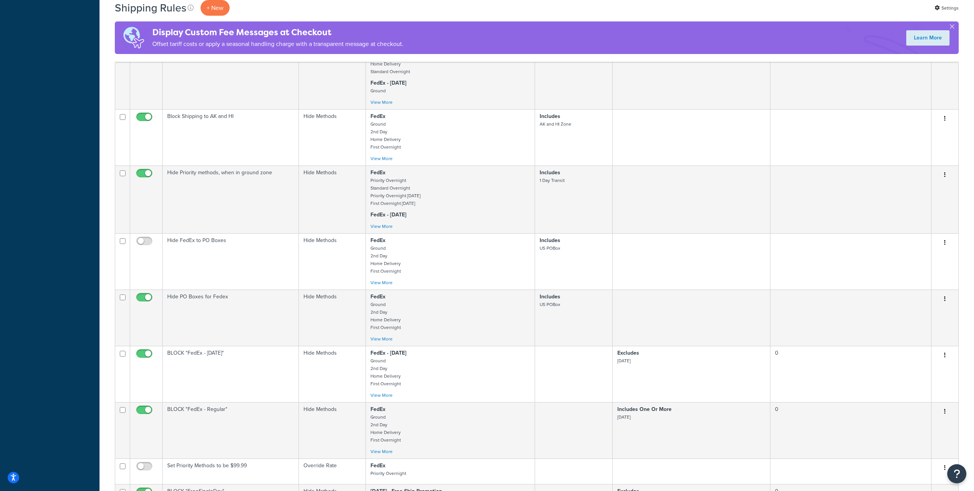
scroll to position [597, 0]
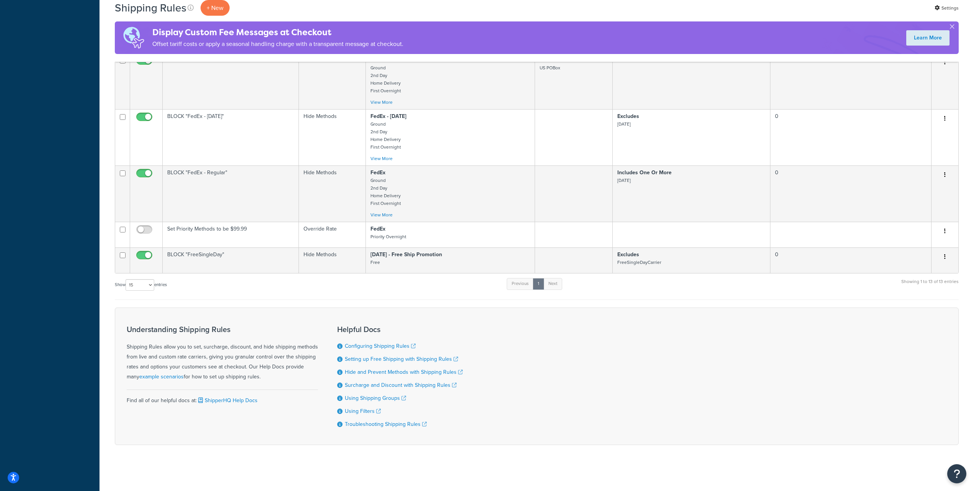
click at [276, 296] on div "Show 10 15 25 50 100 1000 entries Previous 1 Next Showing 1 to 13 of 13 entries" at bounding box center [537, 288] width 844 height 23
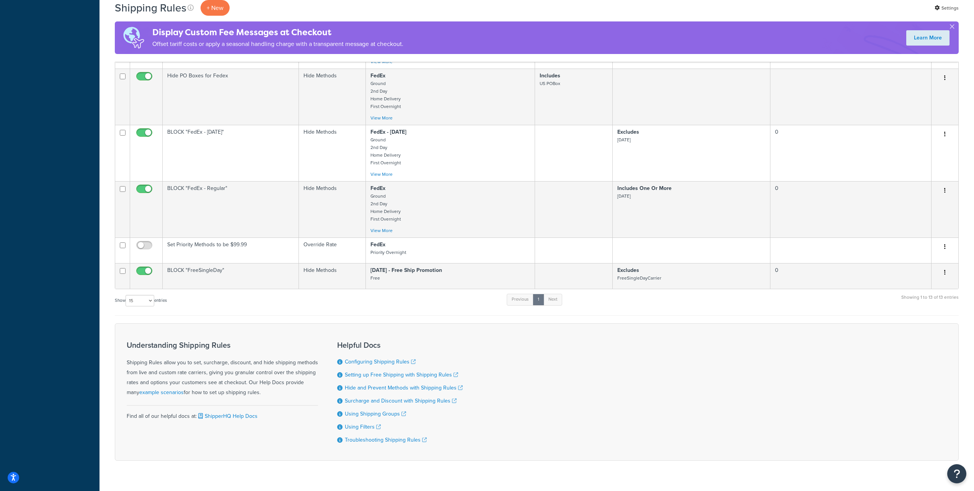
scroll to position [580, 0]
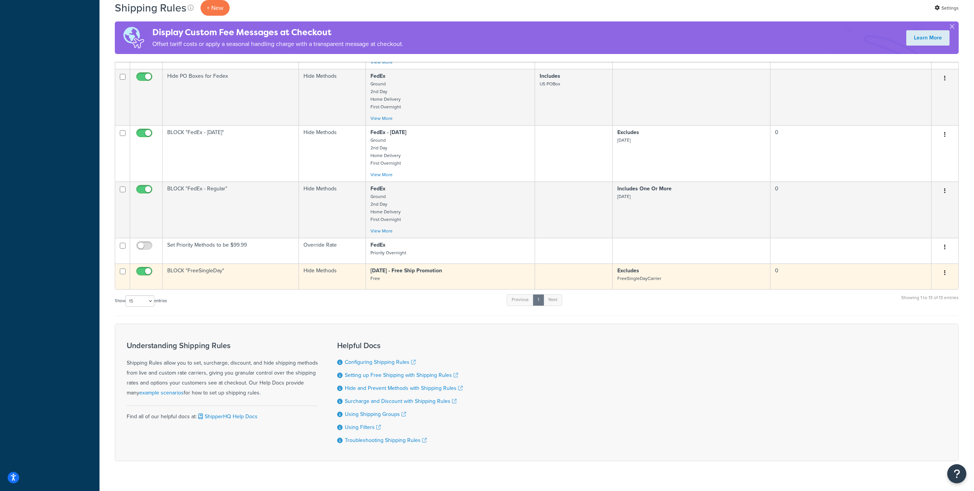
click at [944, 273] on icon "button" at bounding box center [945, 272] width 2 height 5
click at [909, 321] on link "Delete" at bounding box center [919, 319] width 60 height 16
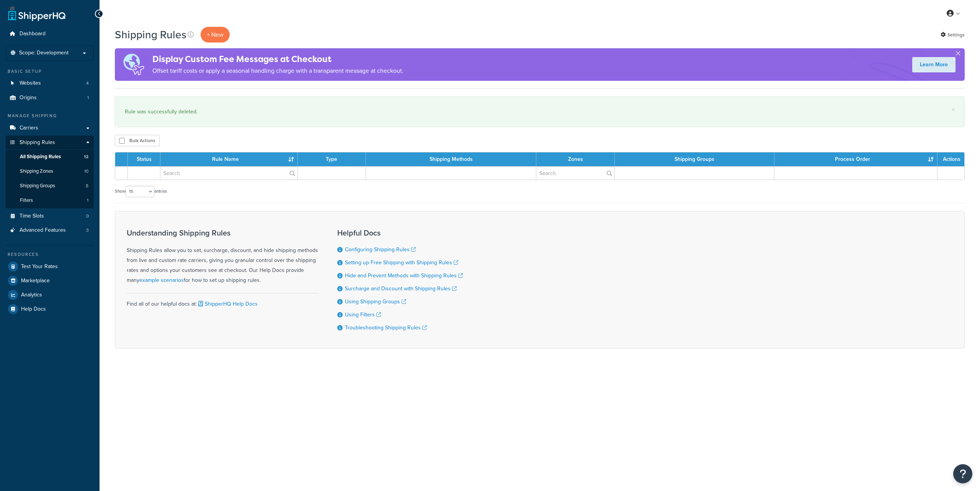
select select "15"
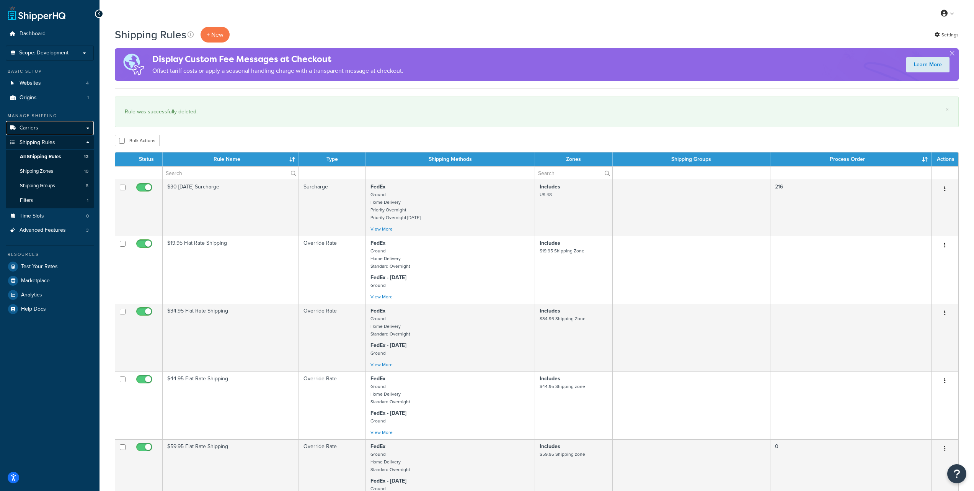
click at [39, 128] on link "Carriers" at bounding box center [50, 128] width 88 height 14
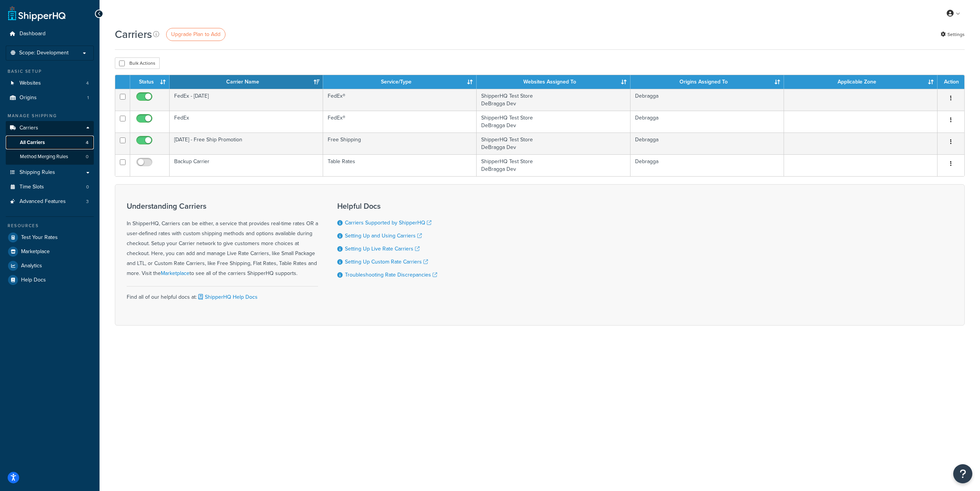
click at [44, 142] on span "All Carriers" at bounding box center [32, 142] width 25 height 7
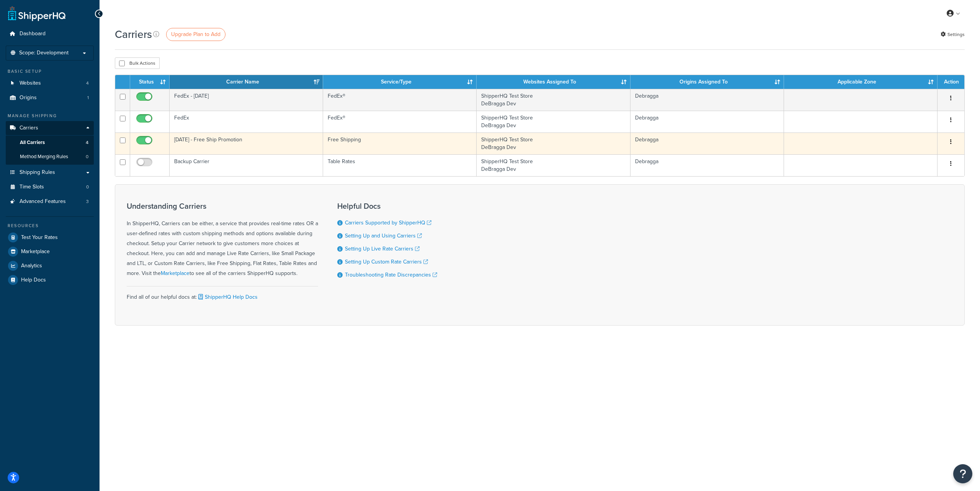
click at [951, 142] on button "button" at bounding box center [950, 142] width 11 height 12
click at [916, 173] on link "Delete" at bounding box center [919, 173] width 60 height 16
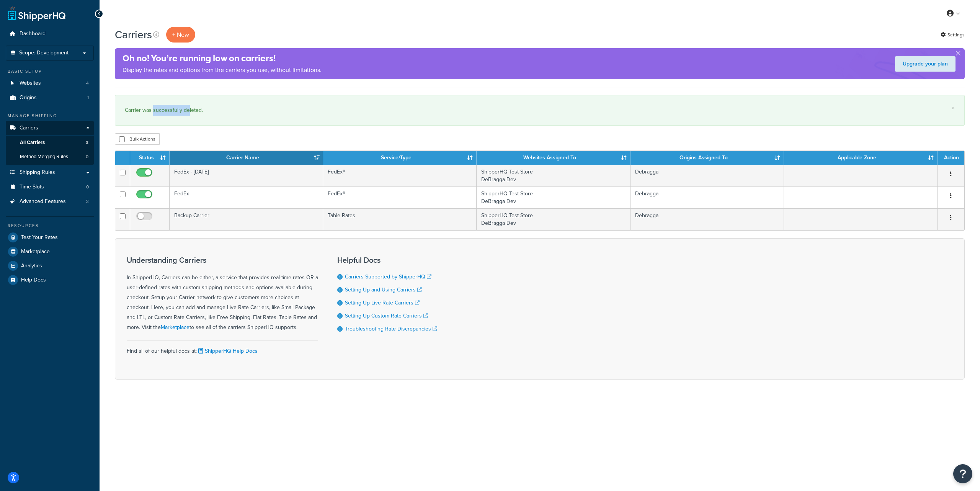
drag, startPoint x: 152, startPoint y: 110, endPoint x: 188, endPoint y: 112, distance: 35.7
click at [188, 112] on div "Carrier was successfully deleted." at bounding box center [540, 110] width 830 height 11
click at [199, 111] on div "Carrier was successfully deleted." at bounding box center [540, 110] width 830 height 11
click at [946, 34] on link "Settings" at bounding box center [952, 34] width 24 height 11
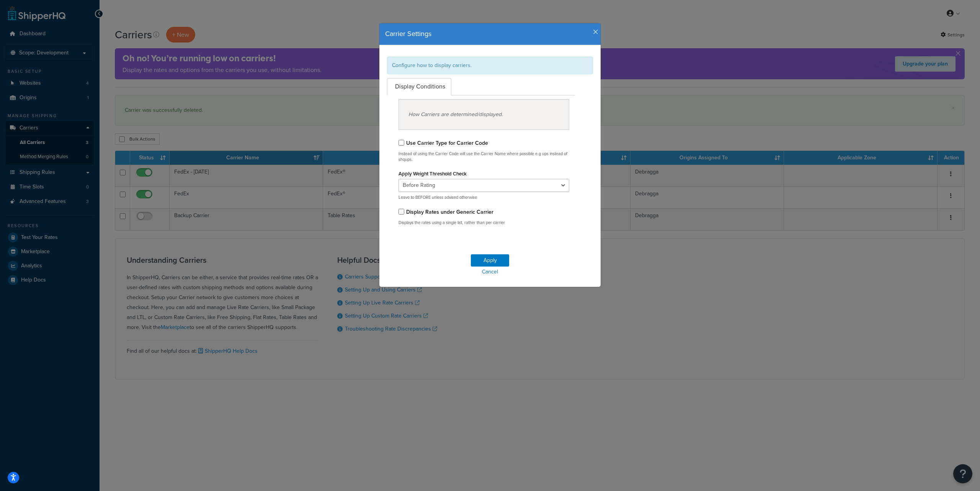
click at [593, 31] on icon "button" at bounding box center [595, 32] width 5 height 7
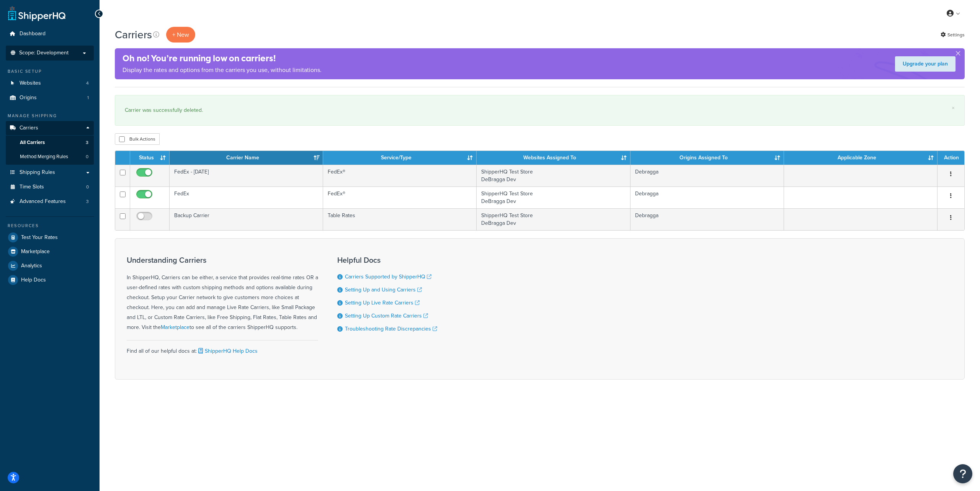
click at [86, 55] on p "Scope: Development" at bounding box center [49, 53] width 81 height 7
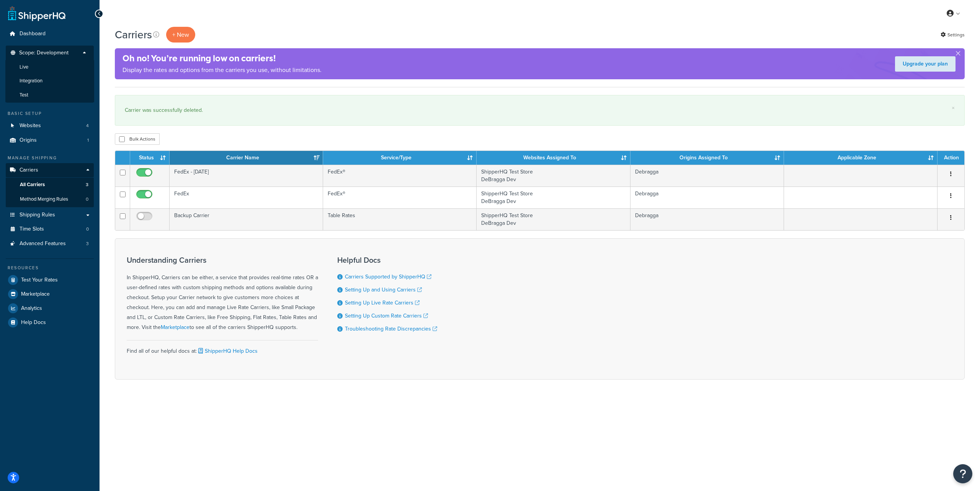
click at [86, 54] on p "Scope: Development" at bounding box center [49, 55] width 81 height 10
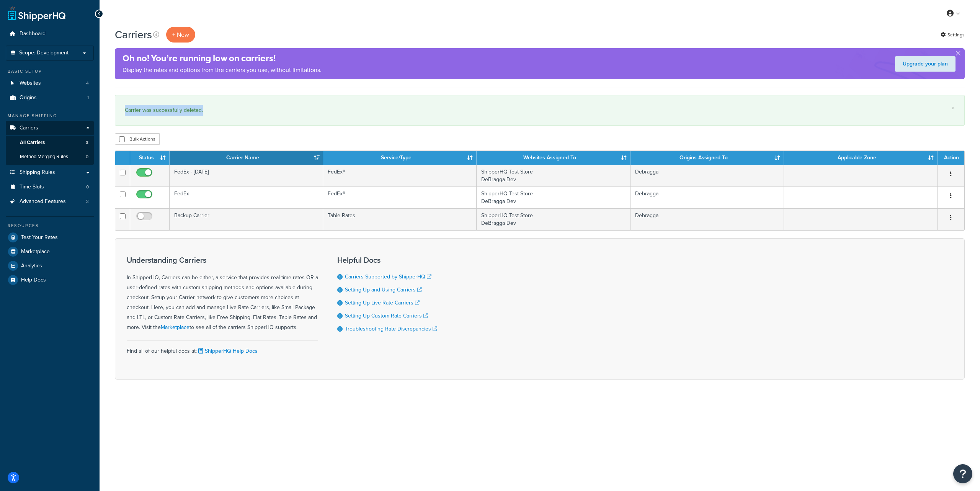
drag, startPoint x: 125, startPoint y: 110, endPoint x: 207, endPoint y: 108, distance: 82.3
click at [207, 108] on div "Carrier was successfully deleted." at bounding box center [540, 110] width 830 height 11
click at [208, 108] on div "Carrier was successfully deleted." at bounding box center [540, 110] width 830 height 11
click at [50, 174] on span "Shipping Rules" at bounding box center [38, 172] width 36 height 7
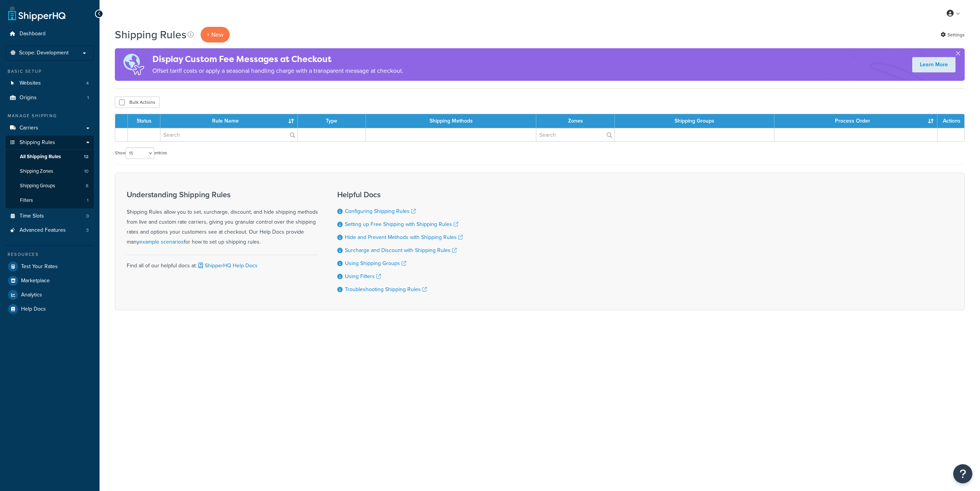
select select "15"
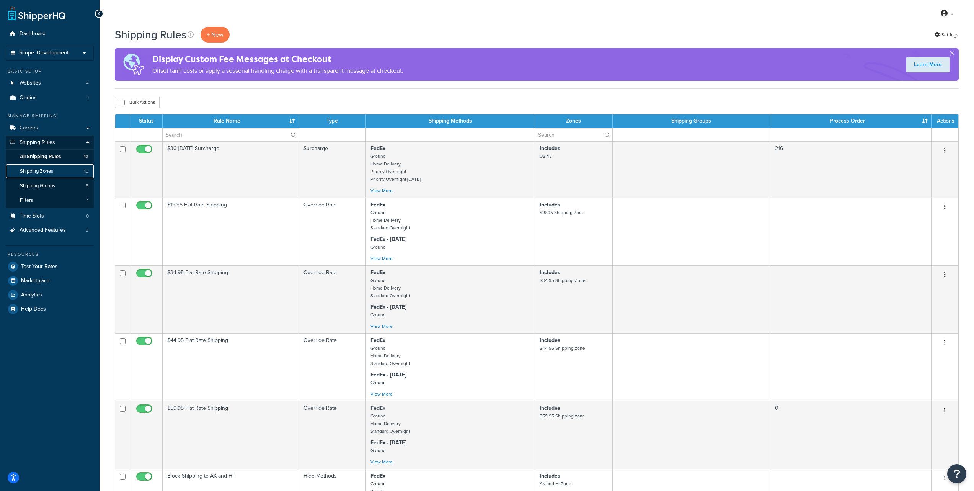
click at [58, 171] on link "Shipping Zones 10" at bounding box center [50, 171] width 88 height 14
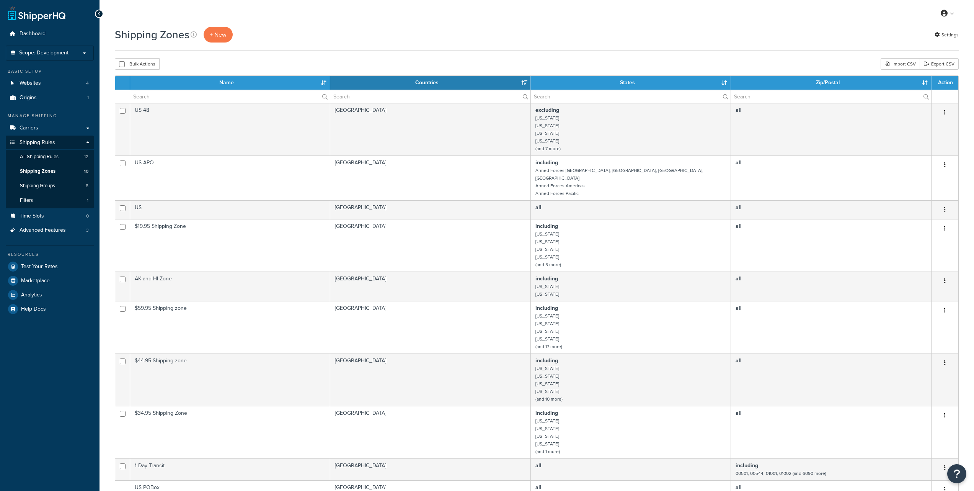
select select "15"
click at [46, 158] on span "All Shipping Rules" at bounding box center [39, 156] width 39 height 7
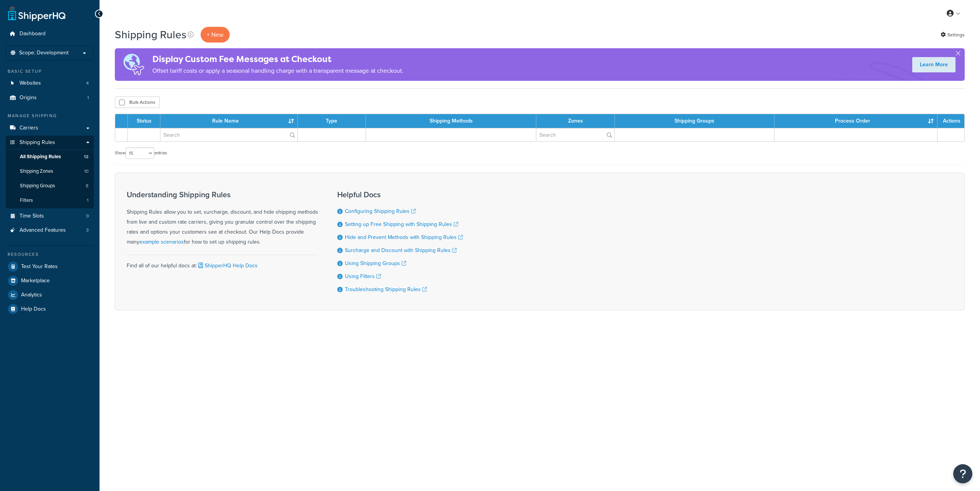
select select "15"
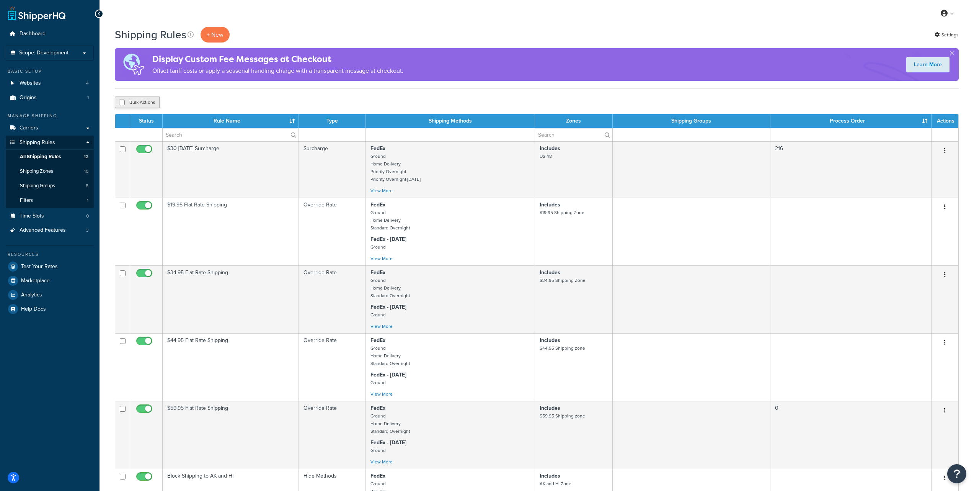
click at [140, 102] on button "Bulk Actions" at bounding box center [137, 101] width 45 height 11
checkbox input "true"
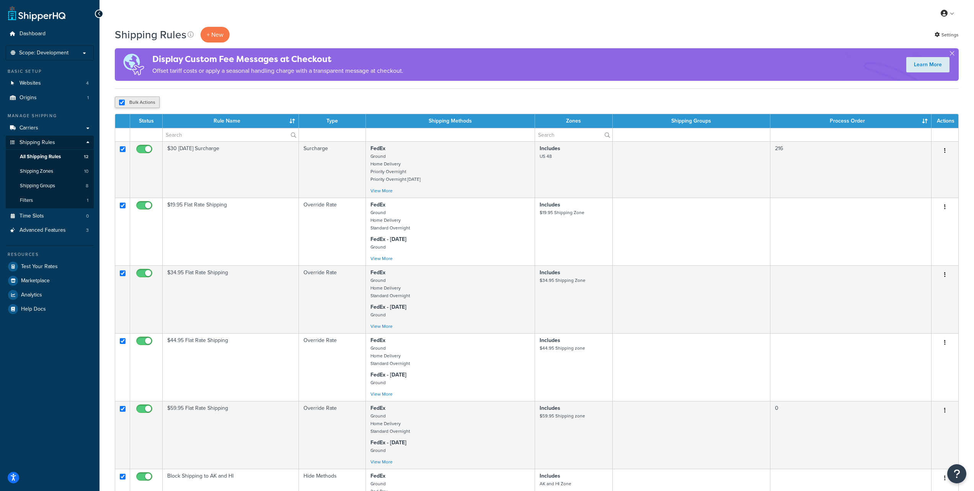
checkbox input "true"
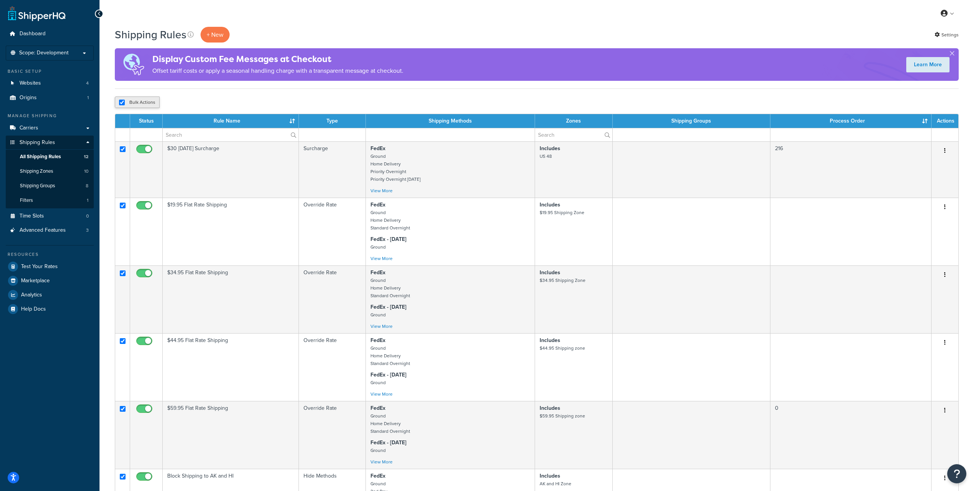
checkbox input "true"
click at [208, 100] on button "Delete" at bounding box center [204, 101] width 26 height 11
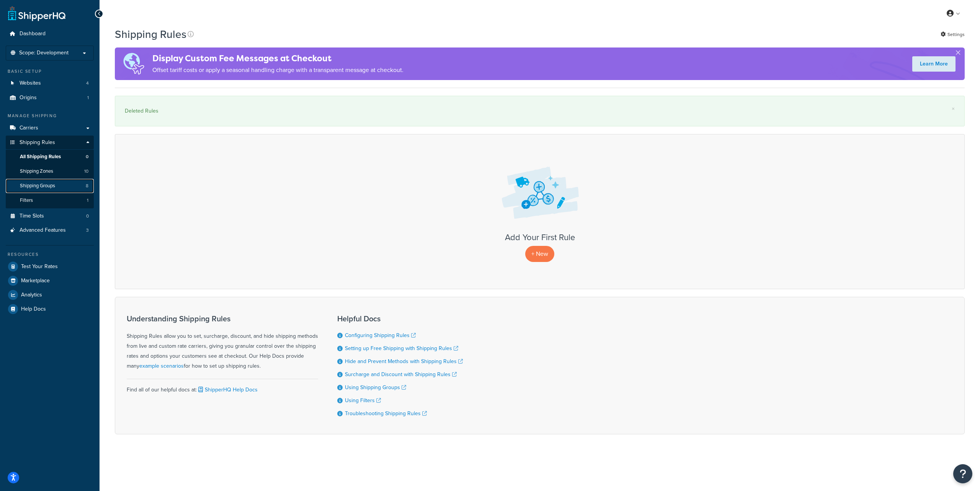
click at [43, 186] on span "Shipping Groups" at bounding box center [37, 186] width 35 height 7
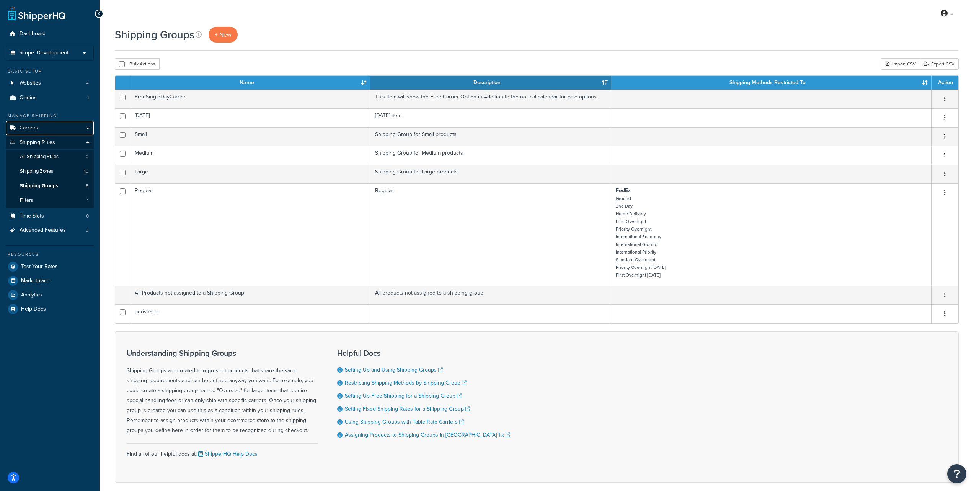
click at [42, 129] on link "Carriers" at bounding box center [50, 128] width 88 height 14
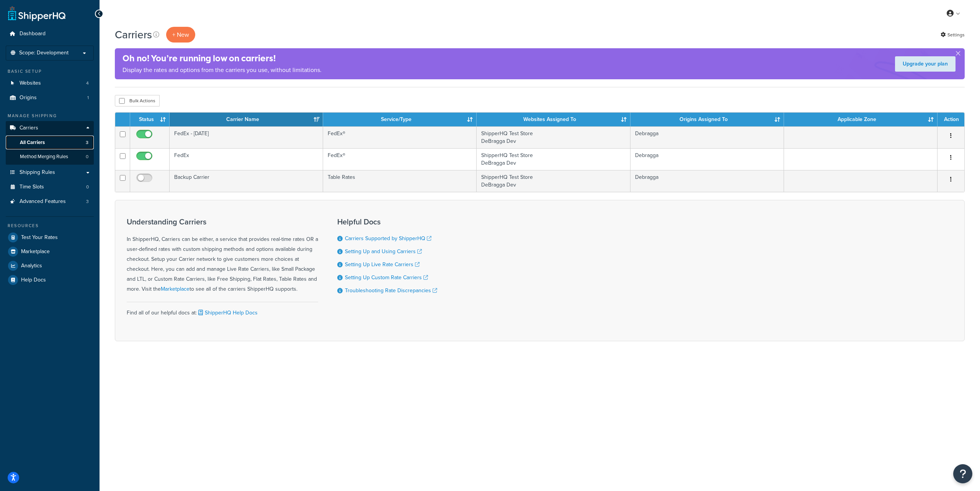
click at [45, 142] on link "All Carriers 3" at bounding box center [50, 142] width 88 height 14
click at [155, 34] on icon at bounding box center [156, 34] width 6 height 6
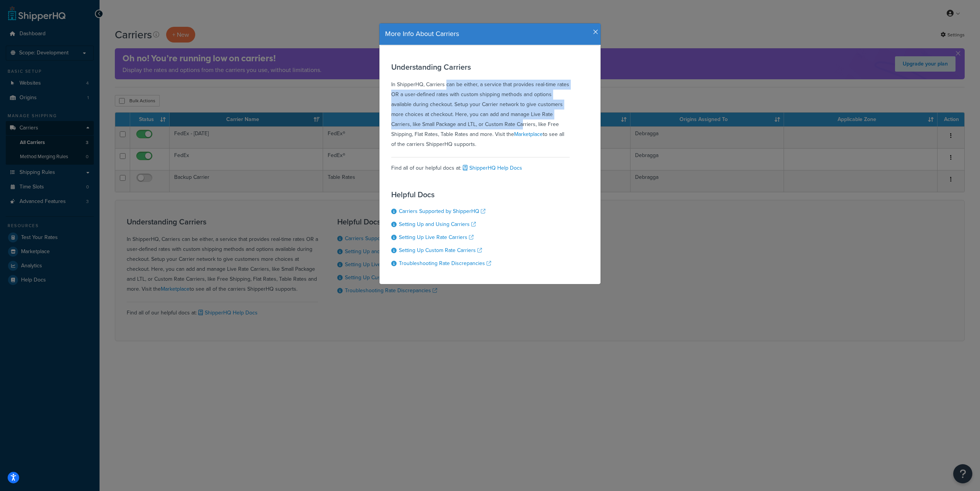
drag, startPoint x: 456, startPoint y: 92, endPoint x: 489, endPoint y: 122, distance: 45.0
click at [489, 122] on div "Understanding Carriers In ShipperHQ, Carriers can be either, a service that pro…" at bounding box center [480, 106] width 178 height 86
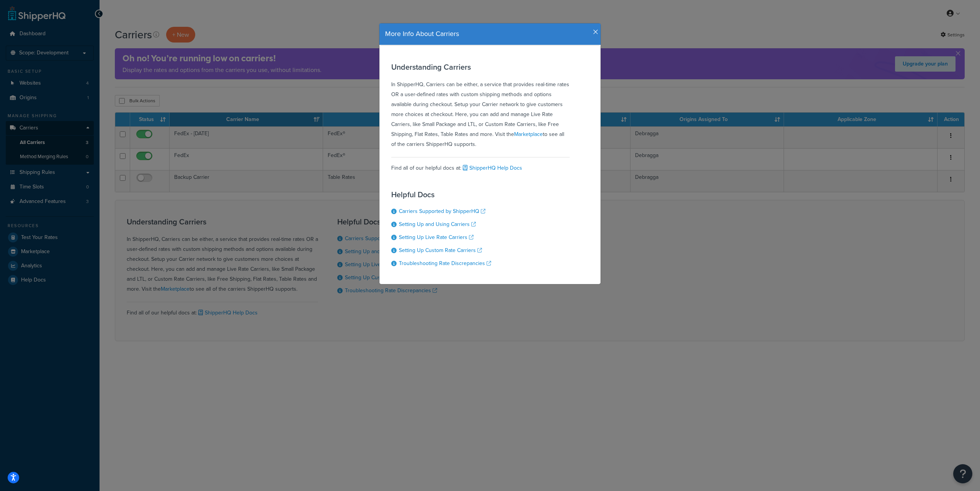
click at [500, 121] on div "Understanding Carriers In ShipperHQ, Carriers can be either, a service that pro…" at bounding box center [480, 106] width 178 height 86
click at [595, 31] on div "More Info About Carriers" at bounding box center [489, 34] width 221 height 22
click at [593, 32] on icon "button" at bounding box center [595, 32] width 5 height 7
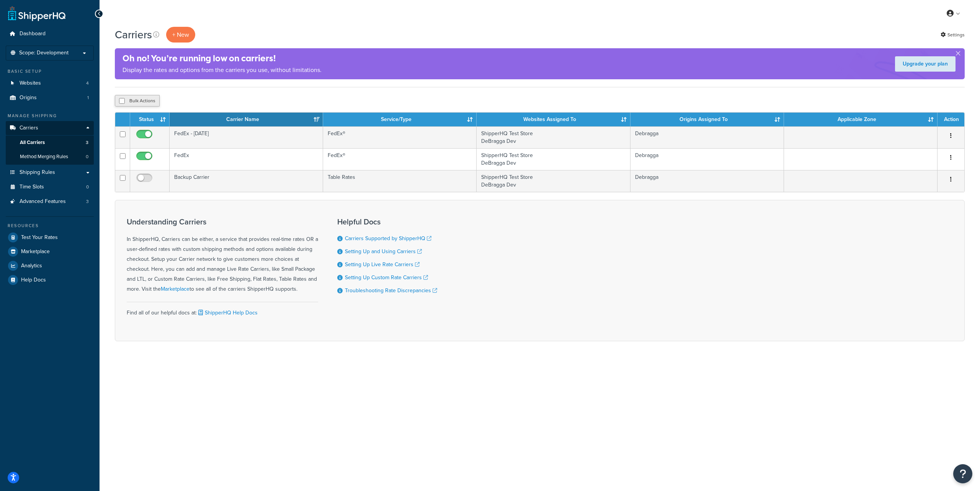
click at [147, 99] on button "Bulk Actions" at bounding box center [137, 100] width 45 height 11
checkbox input "true"
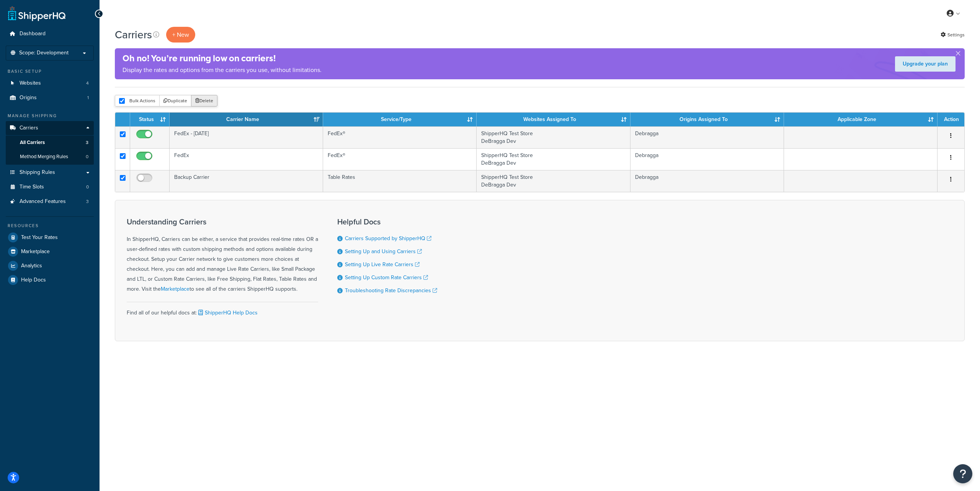
click at [204, 102] on button "Delete" at bounding box center [204, 100] width 26 height 11
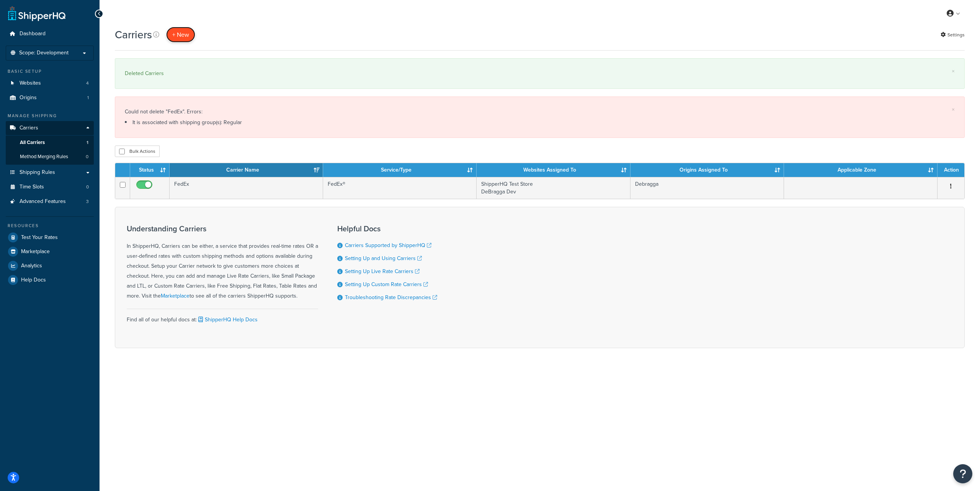
click at [183, 35] on button "+ New" at bounding box center [180, 35] width 29 height 16
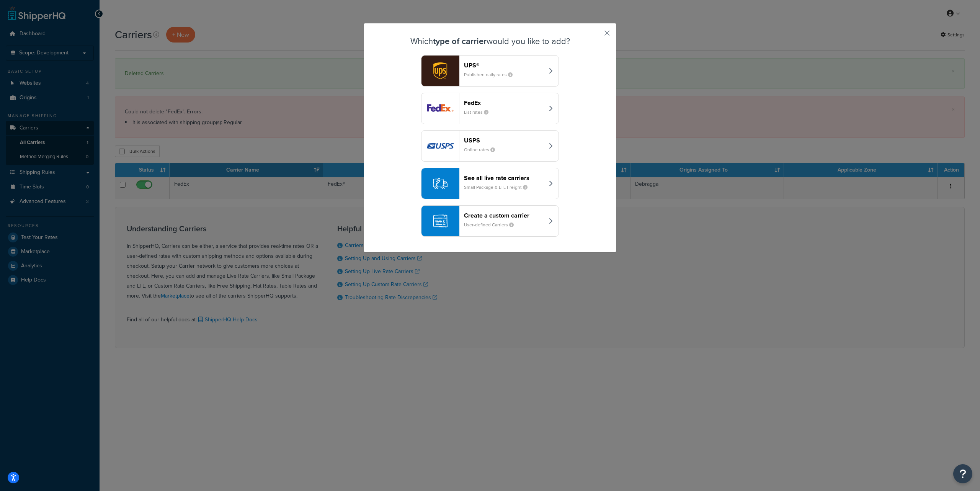
click at [525, 70] on div "UPS® Published daily rates" at bounding box center [504, 71] width 80 height 18
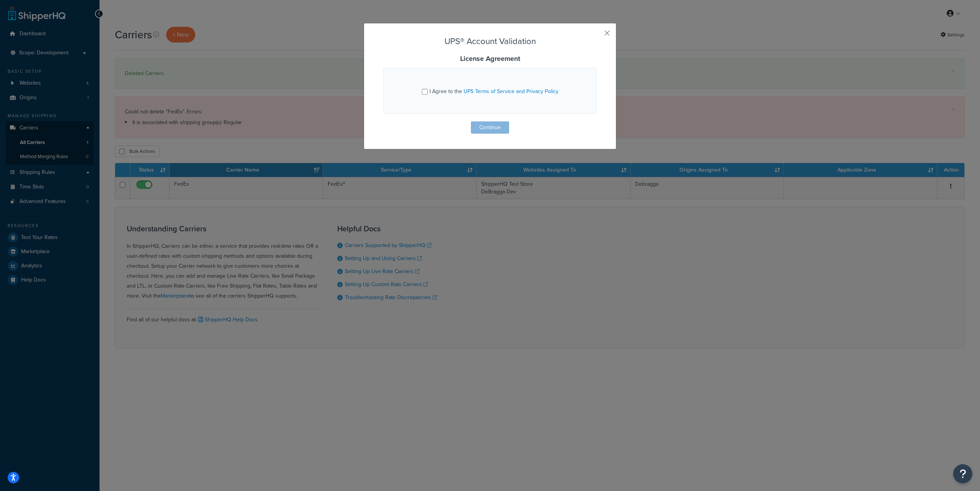
click at [433, 89] on span "I Agree to the UPS Terms of Service and Privacy Policy" at bounding box center [493, 91] width 129 height 8
click at [427, 89] on input "I Agree to the UPS Terms of Service and Privacy Policy" at bounding box center [425, 92] width 6 height 6
checkbox input "true"
click at [486, 127] on button "Continue" at bounding box center [490, 127] width 38 height 12
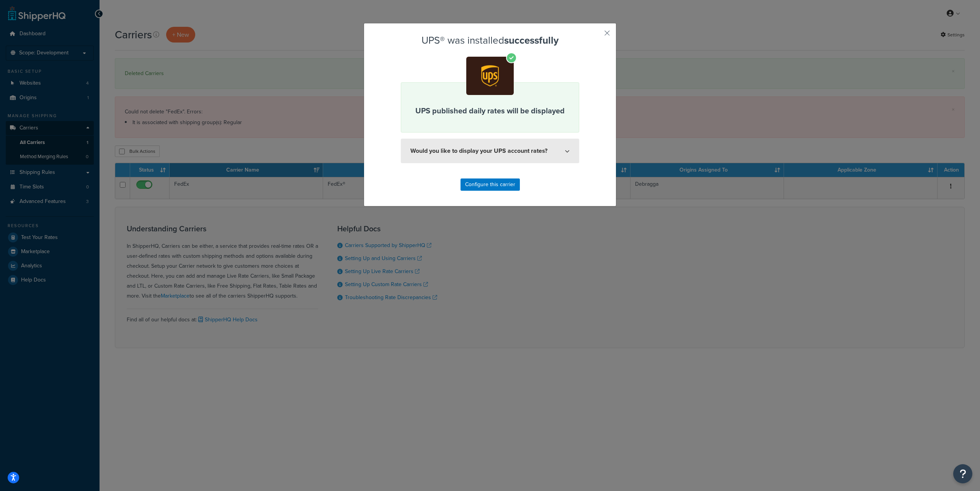
click at [567, 151] on button "Would you like to display your UPS account rates?" at bounding box center [490, 151] width 178 height 24
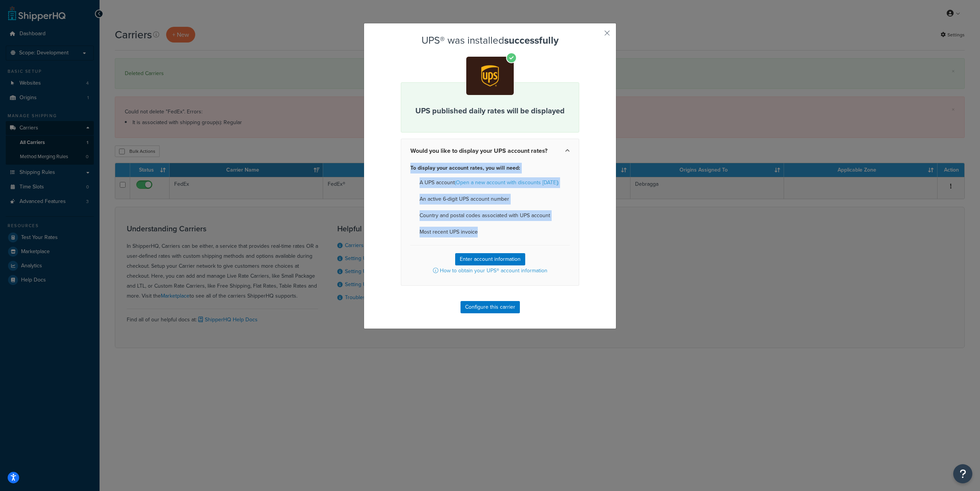
drag, startPoint x: 408, startPoint y: 168, endPoint x: 473, endPoint y: 233, distance: 91.7
click at [473, 233] on div "To display your account rates, you will need: A UPS account (Open a new account…" at bounding box center [490, 224] width 178 height 123
click at [473, 233] on li "Most recent UPS invoice" at bounding box center [489, 232] width 159 height 11
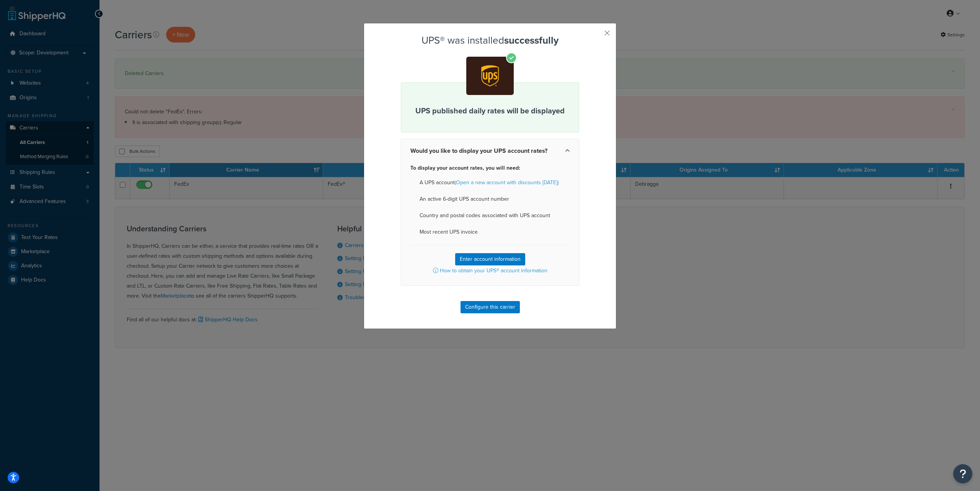
click at [434, 66] on div "UPS® was installed successfully UPS published daily rates will be displayed Wou…" at bounding box center [490, 174] width 178 height 278
click at [493, 260] on button "Enter account information" at bounding box center [490, 259] width 70 height 12
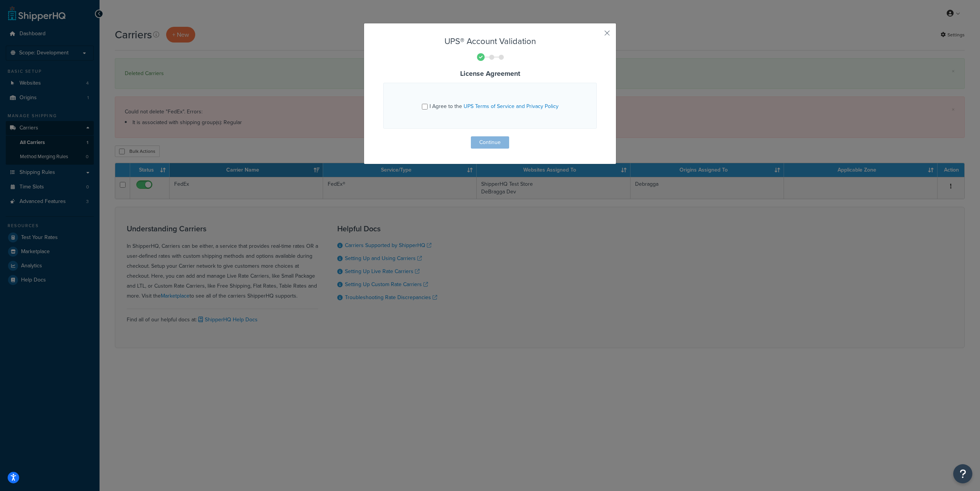
click at [449, 106] on span "I Agree to the UPS Terms of Service and Privacy Policy" at bounding box center [493, 106] width 129 height 8
click at [427, 106] on input "I Agree to the UPS Terms of Service and Privacy Policy" at bounding box center [425, 107] width 6 height 6
checkbox input "true"
click at [476, 140] on button "Continue" at bounding box center [490, 142] width 38 height 12
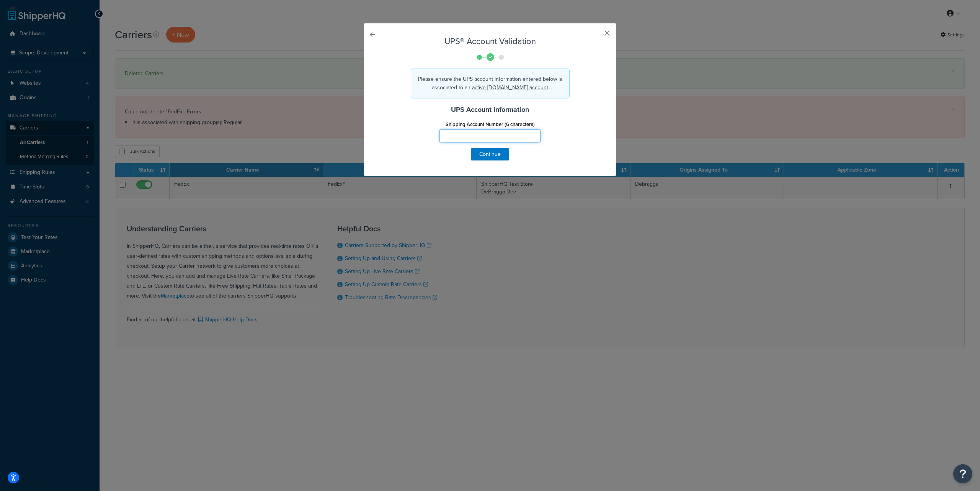
click at [479, 138] on input "Shipping Account Number (6 characters)" at bounding box center [489, 135] width 101 height 13
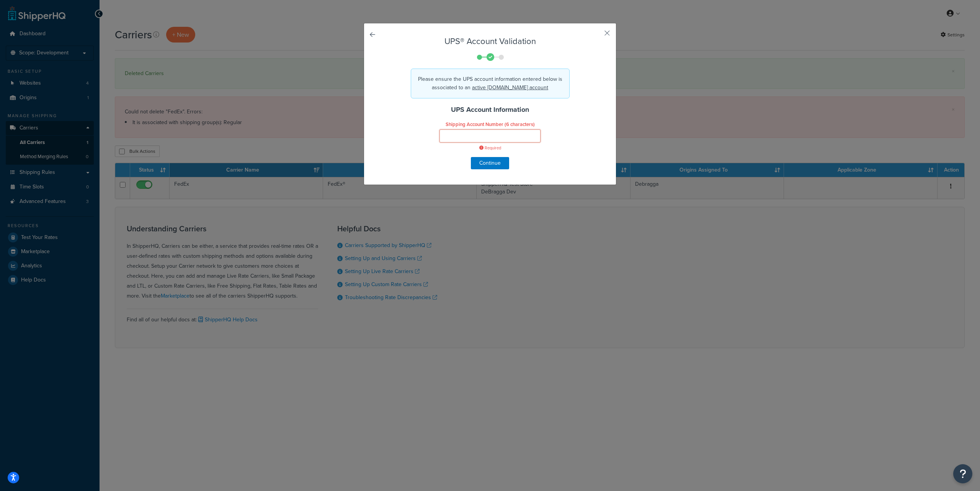
paste input "Y26C07"
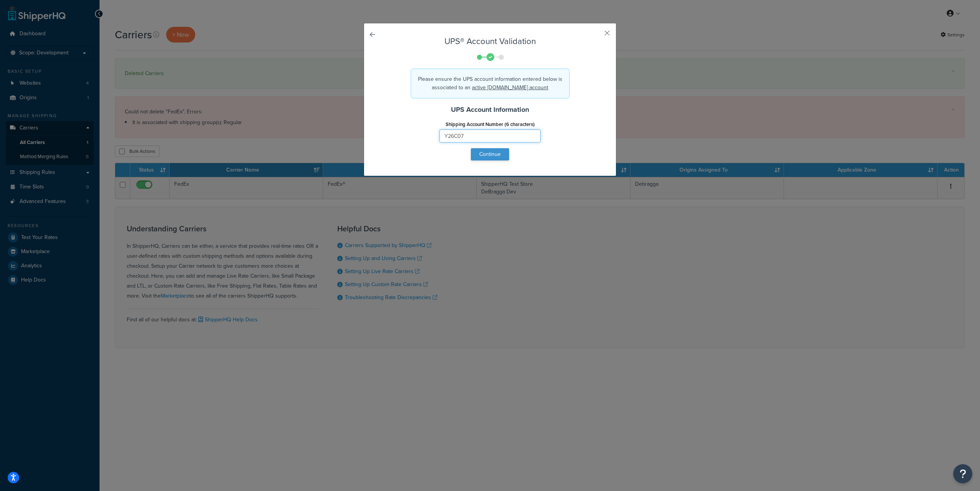
type input "Y26C07"
click at [492, 154] on button "Continue" at bounding box center [490, 154] width 38 height 12
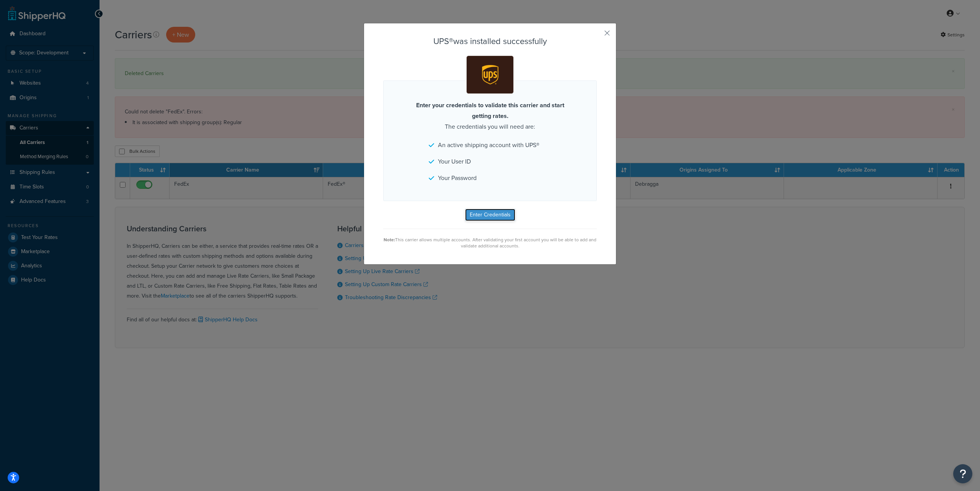
click at [484, 215] on button "Enter Credentials" at bounding box center [490, 215] width 50 height 12
click at [485, 217] on button "Enter Credentials" at bounding box center [490, 215] width 50 height 12
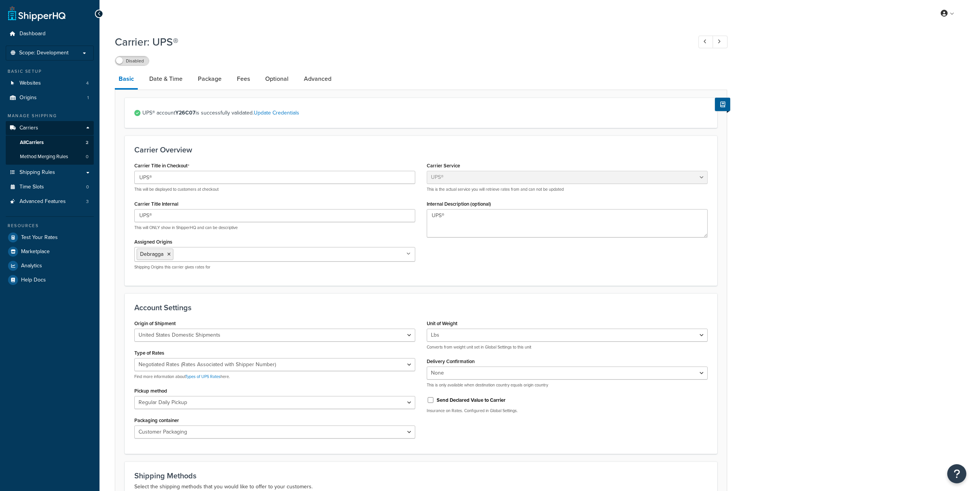
select select "ups"
click at [165, 101] on div "UPS® account Y26C07 is successfully validated. Update Credentials" at bounding box center [421, 113] width 592 height 30
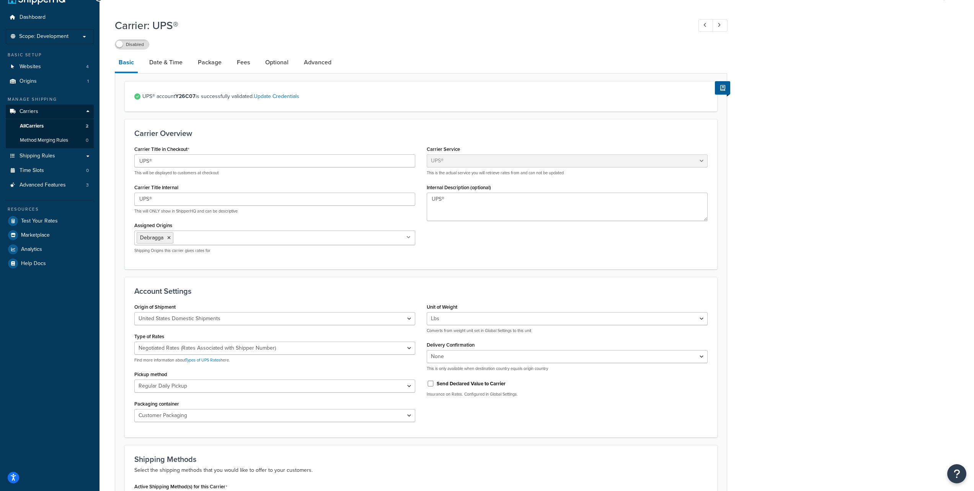
scroll to position [16, 0]
click at [83, 154] on link "Shipping Rules" at bounding box center [50, 156] width 88 height 14
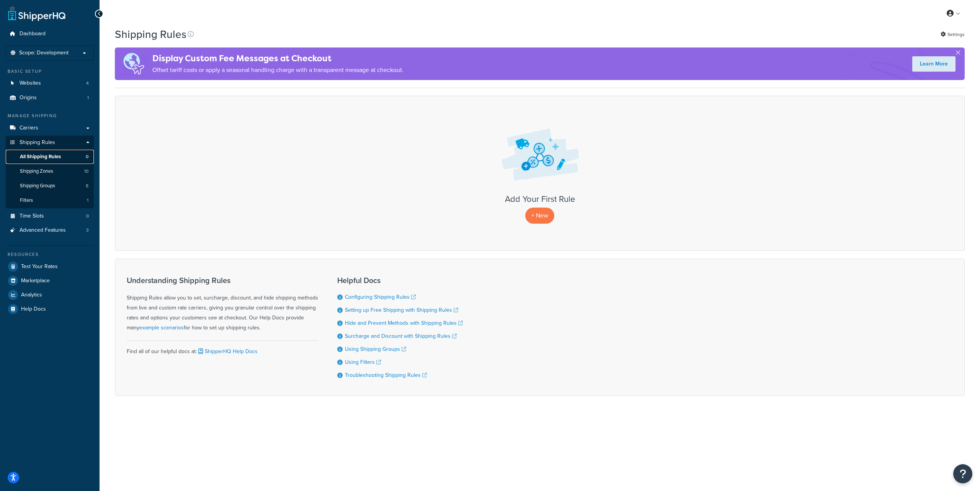
click at [47, 157] on span "All Shipping Rules" at bounding box center [40, 156] width 41 height 7
drag, startPoint x: 115, startPoint y: 33, endPoint x: 183, endPoint y: 39, distance: 68.4
click at [183, 39] on h1 "Shipping Rules" at bounding box center [151, 34] width 72 height 15
click at [67, 128] on link "Carriers" at bounding box center [50, 128] width 88 height 14
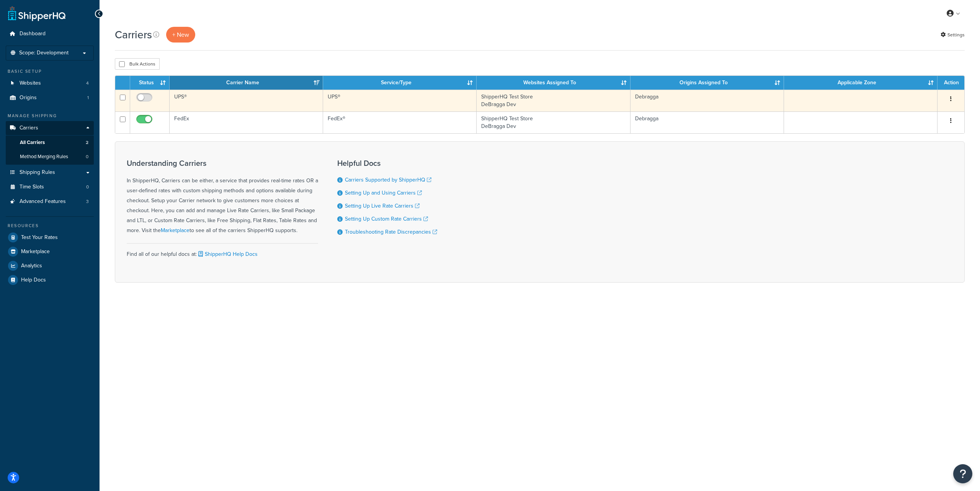
click at [951, 99] on button "button" at bounding box center [950, 99] width 11 height 12
click at [910, 115] on link "Edit" at bounding box center [919, 115] width 60 height 16
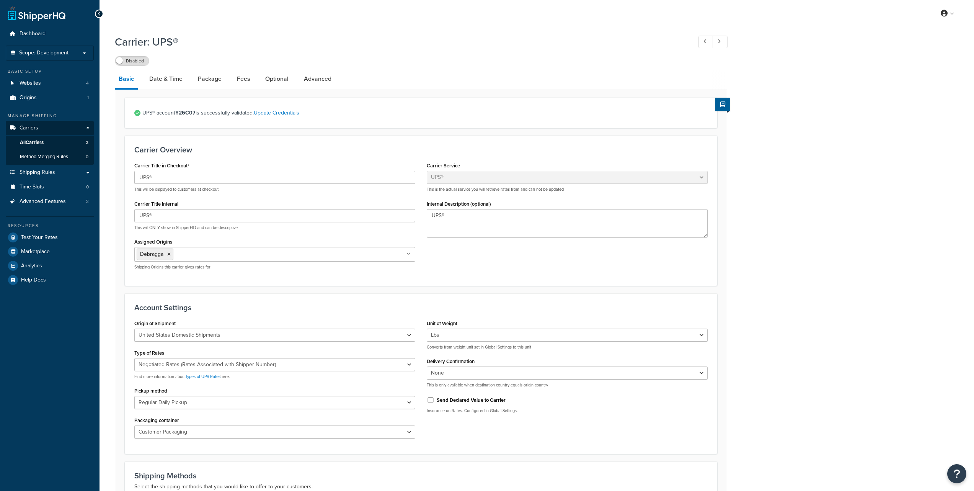
select select "ups"
click at [171, 81] on link "Date & Time" at bounding box center [165, 79] width 41 height 18
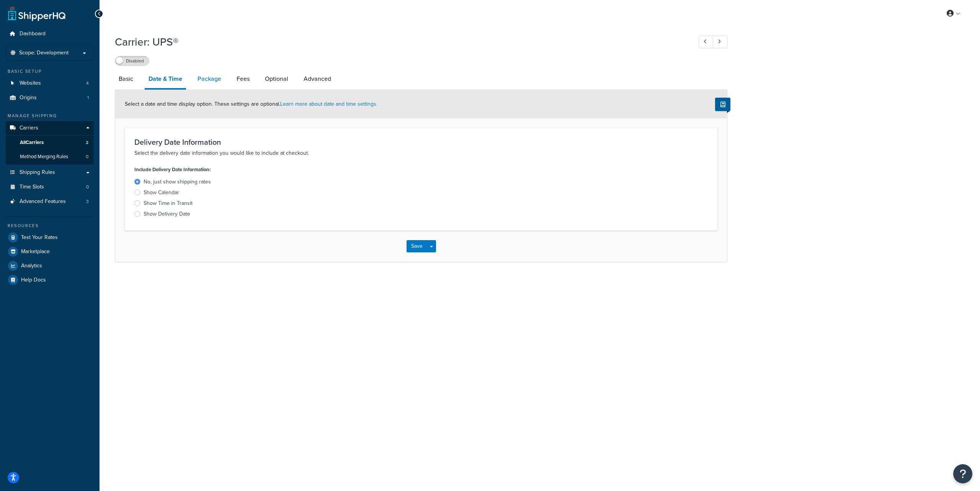
click at [199, 80] on link "Package" at bounding box center [209, 79] width 31 height 18
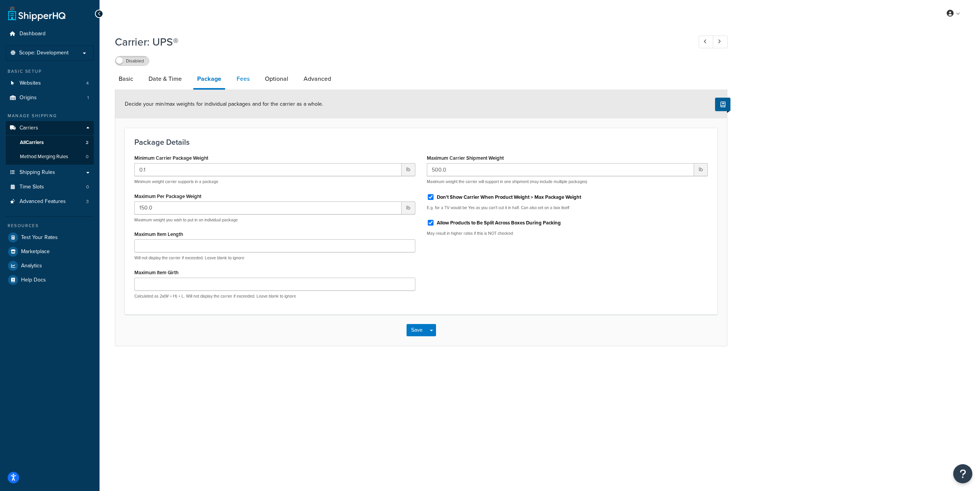
click at [243, 83] on link "Fees" at bounding box center [243, 79] width 21 height 18
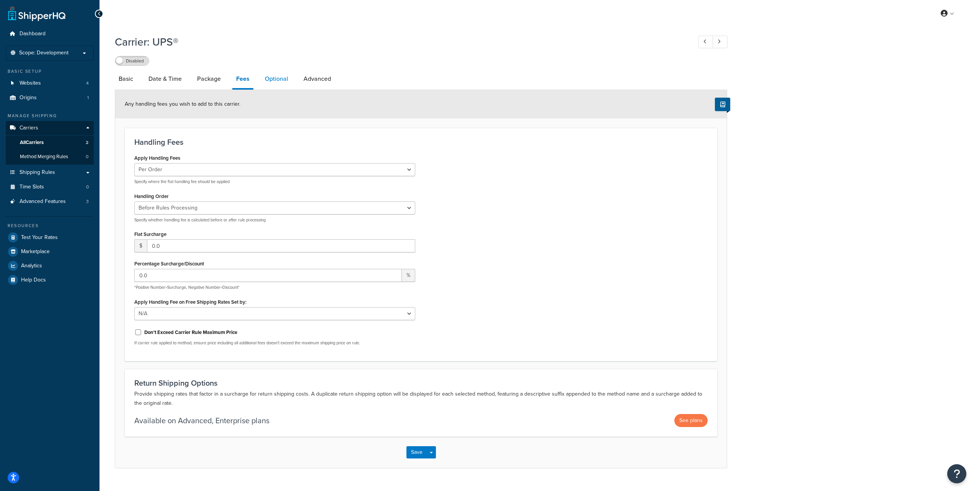
click at [272, 80] on link "Optional" at bounding box center [276, 79] width 31 height 18
select select "business"
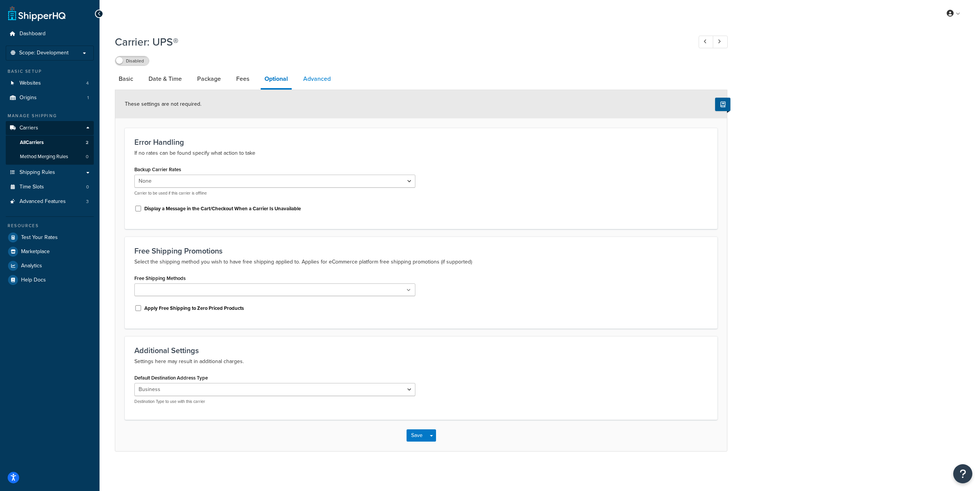
click at [322, 78] on link "Advanced" at bounding box center [316, 79] width 35 height 18
select select "false"
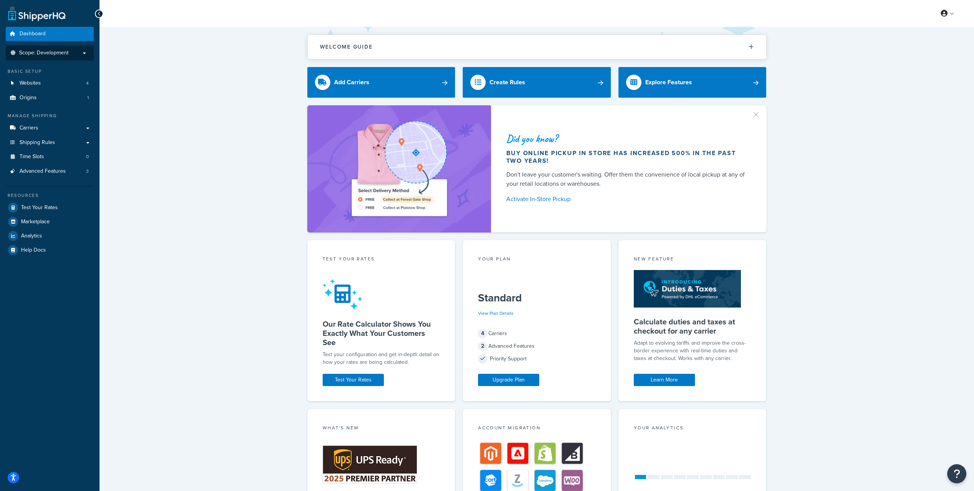
click at [84, 52] on p "Scope: Development" at bounding box center [49, 53] width 81 height 7
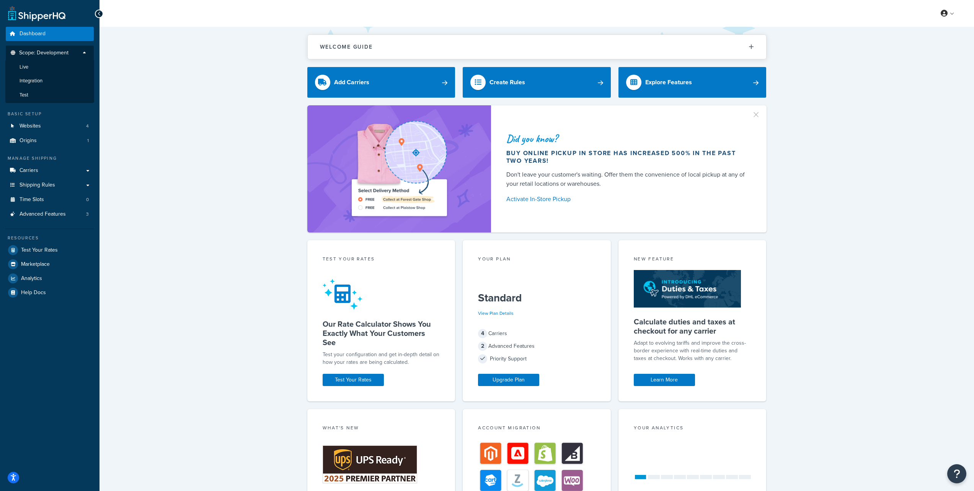
click at [174, 67] on div "Welcome Guide ShipperHQ: An Overview Carrier Setup Shipping Rules Overview Comm…" at bounding box center [536, 317] width 874 height 580
click at [85, 52] on p "Scope: Development" at bounding box center [49, 55] width 81 height 10
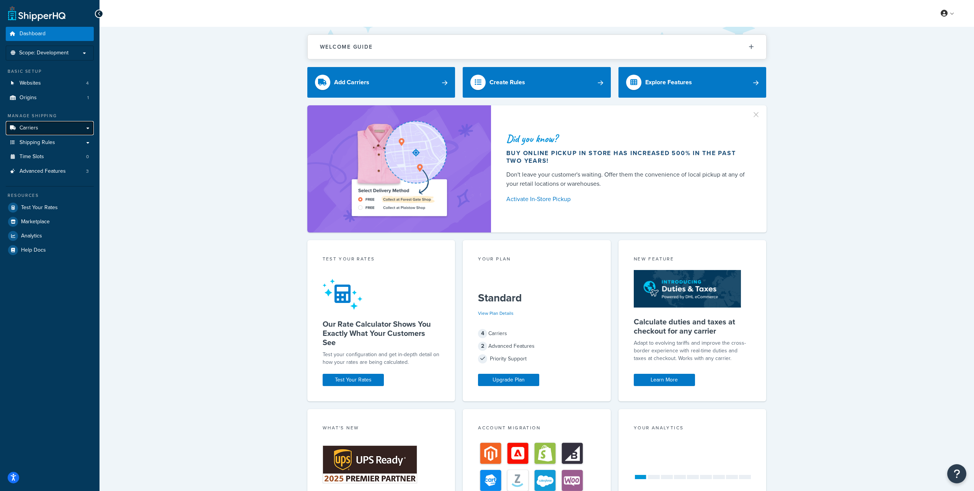
click at [62, 128] on link "Carriers" at bounding box center [50, 128] width 88 height 14
